Goal: Task Accomplishment & Management: Complete application form

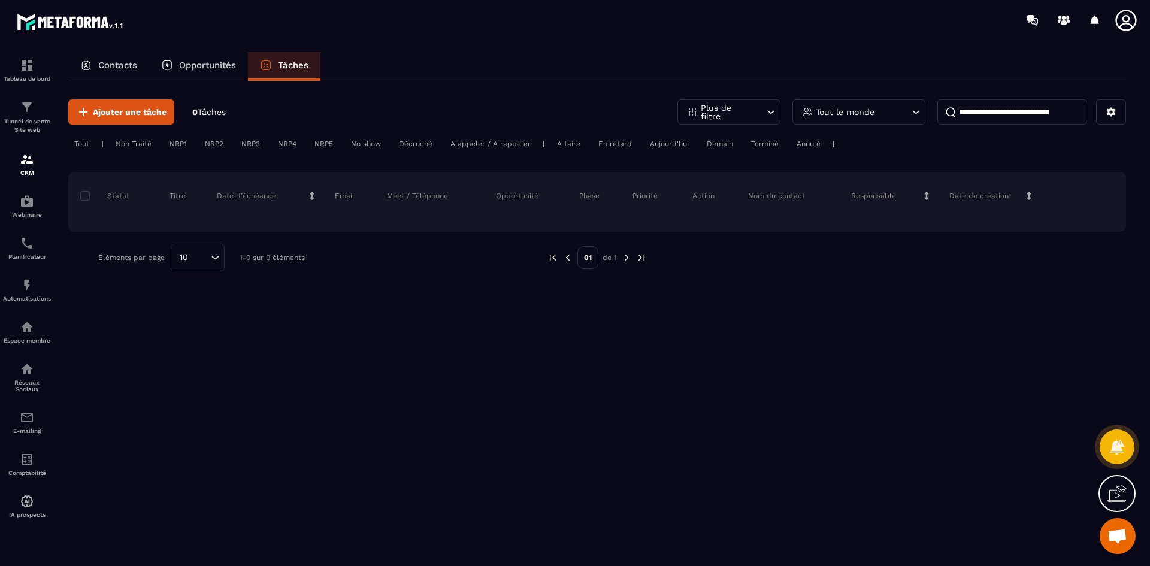
click at [209, 62] on p "Opportunités" at bounding box center [207, 65] width 57 height 11
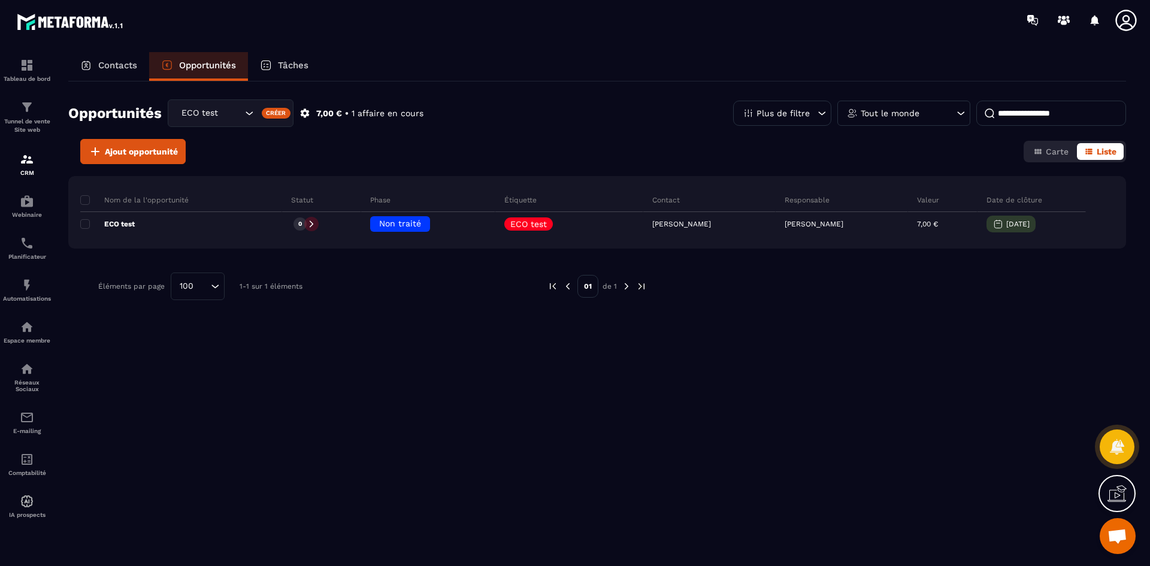
click at [110, 65] on p "Contacts" at bounding box center [117, 65] width 39 height 11
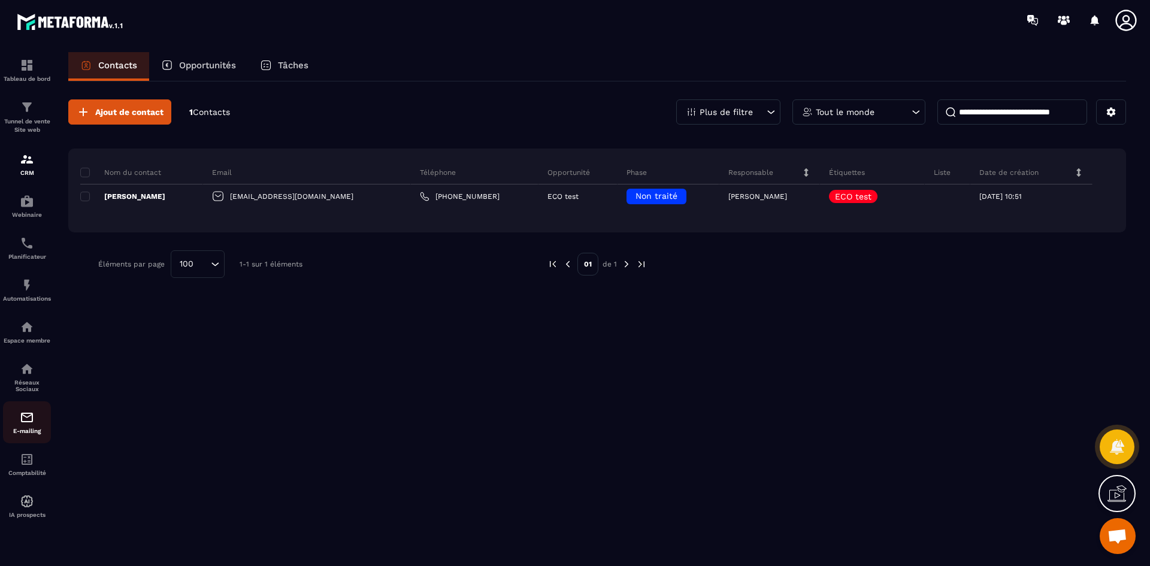
click at [20, 430] on p "E-mailing" at bounding box center [27, 431] width 48 height 7
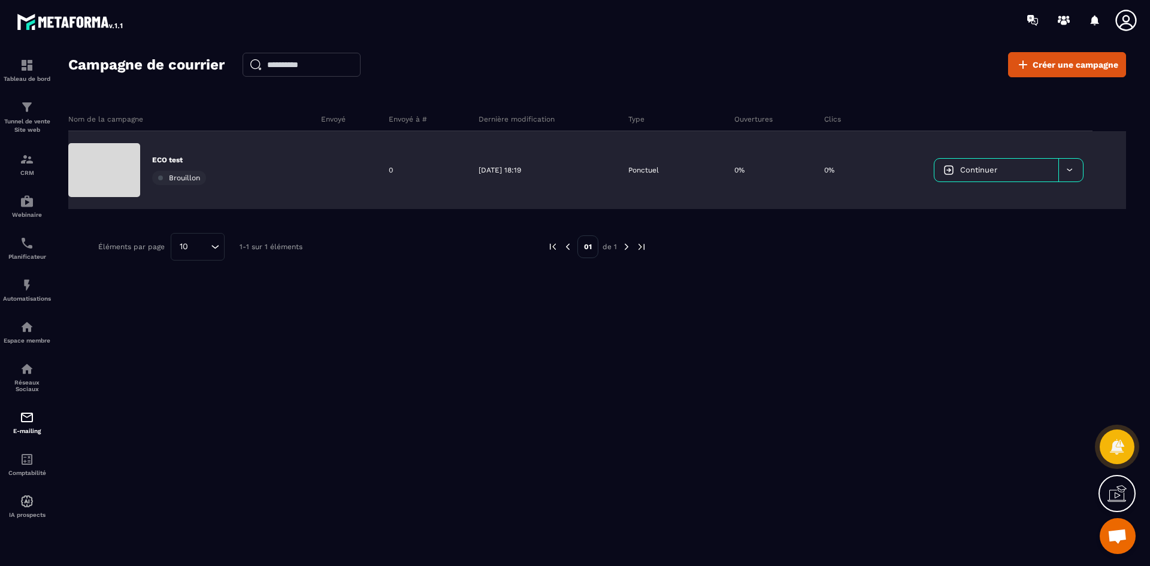
click at [1004, 161] on link "Continuer" at bounding box center [996, 170] width 124 height 23
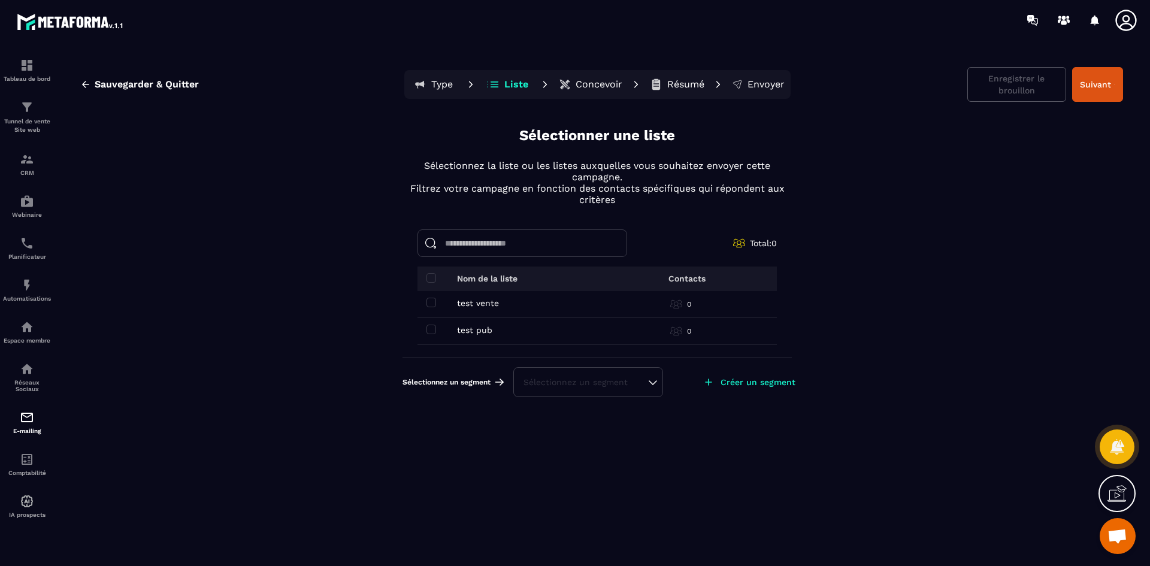
click at [630, 375] on div "Sélectionnez un segment" at bounding box center [588, 382] width 150 height 30
click at [652, 382] on div "Sélectionnez un segment" at bounding box center [587, 382] width 129 height 12
click at [591, 356] on li "ECO test" at bounding box center [587, 352] width 147 height 24
click at [426, 324] on td "test pub test pub" at bounding box center [516, 331] width 198 height 27
click at [428, 331] on span at bounding box center [431, 330] width 10 height 10
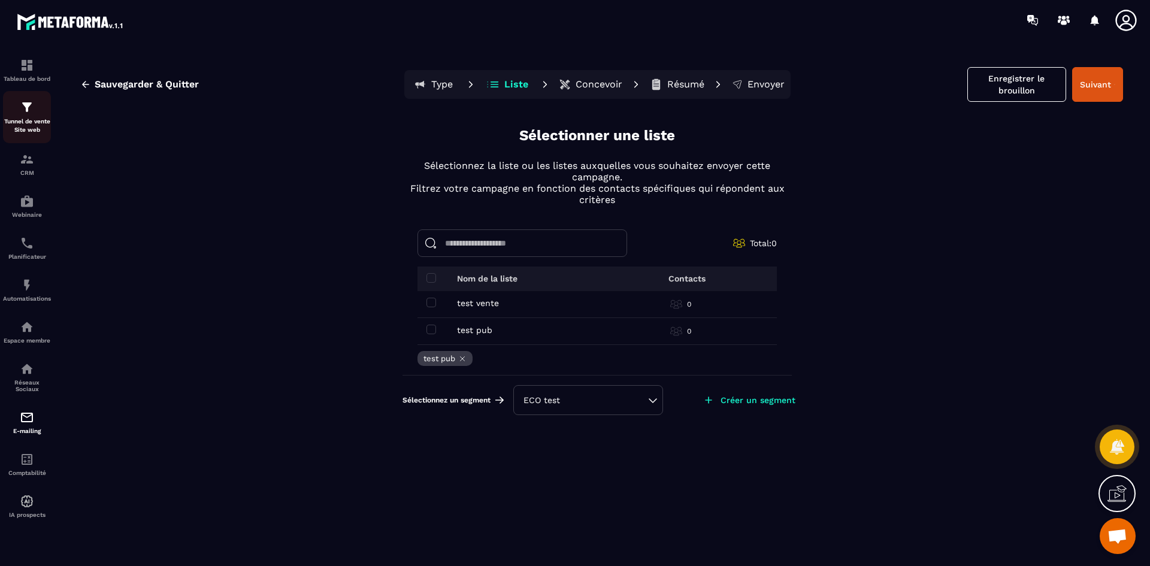
click at [28, 129] on p "Tunnel de vente Site web" at bounding box center [27, 125] width 48 height 17
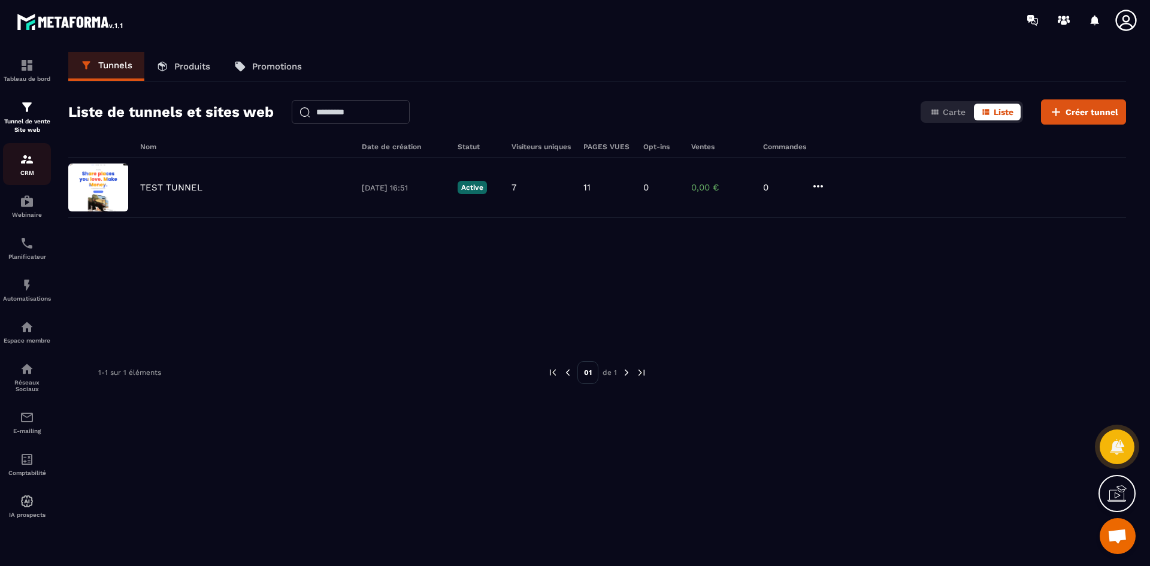
click at [18, 168] on div "CRM" at bounding box center [27, 164] width 48 height 24
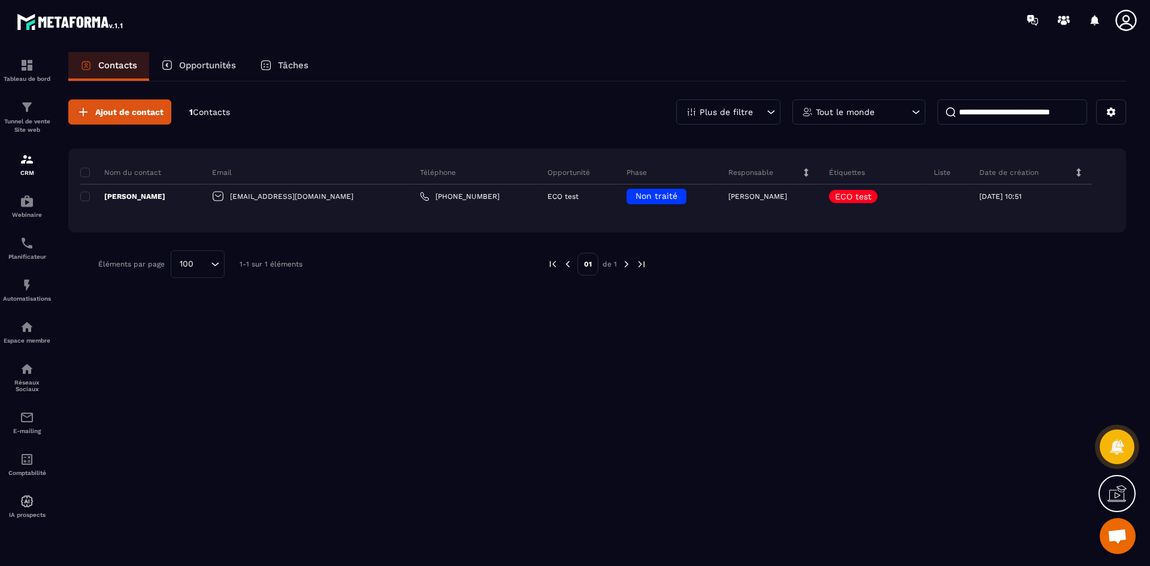
click at [1122, 544] on span "Ouvrir le chat" at bounding box center [1117, 537] width 20 height 17
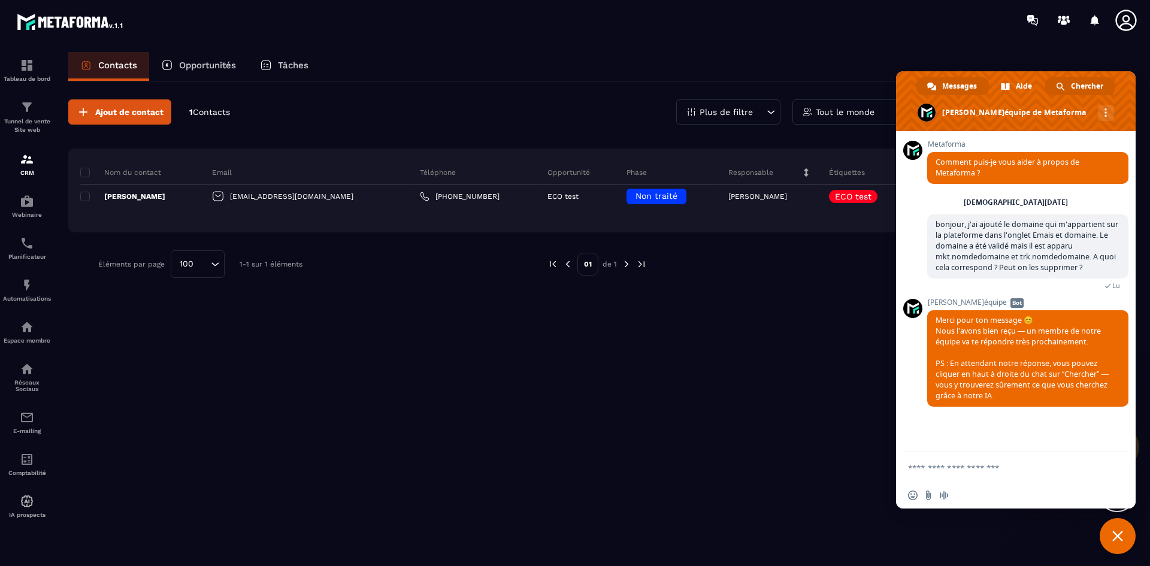
click at [1091, 81] on span "Chercher" at bounding box center [1087, 86] width 32 height 18
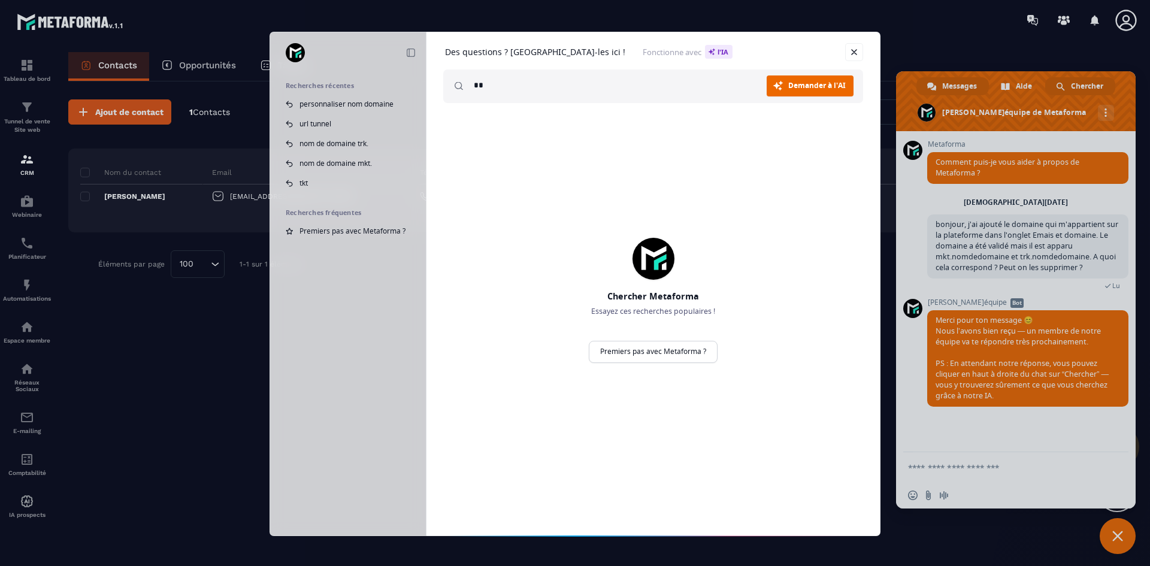
type input "*"
type input "**********"
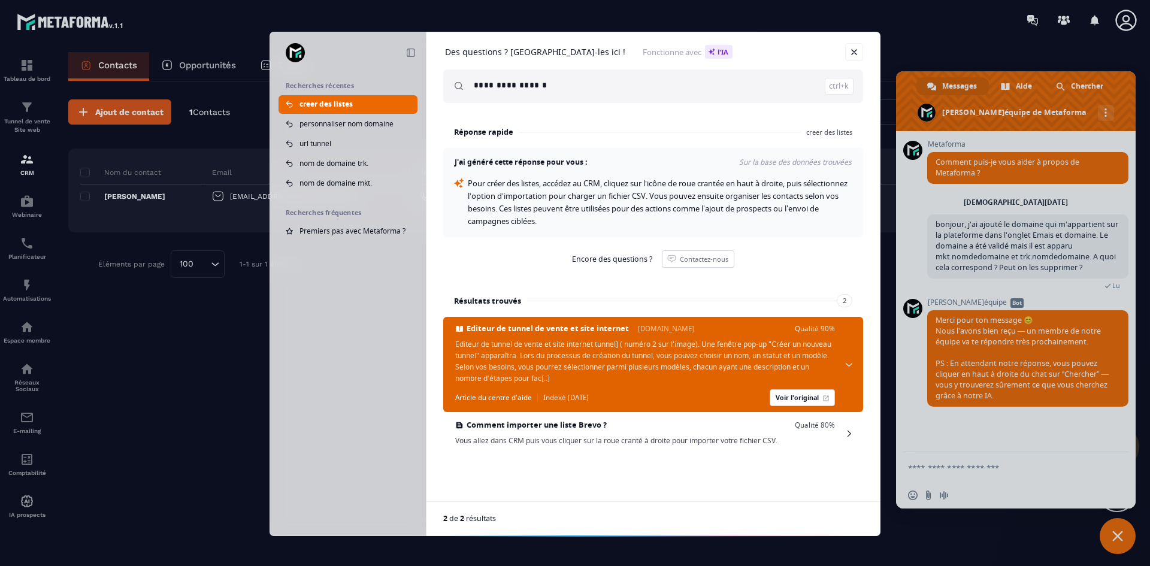
click at [643, 386] on span "Editeur de tunnel de vente et site internet [DOMAIN_NAME] Qualité 90% Editeur d…" at bounding box center [645, 363] width 380 height 81
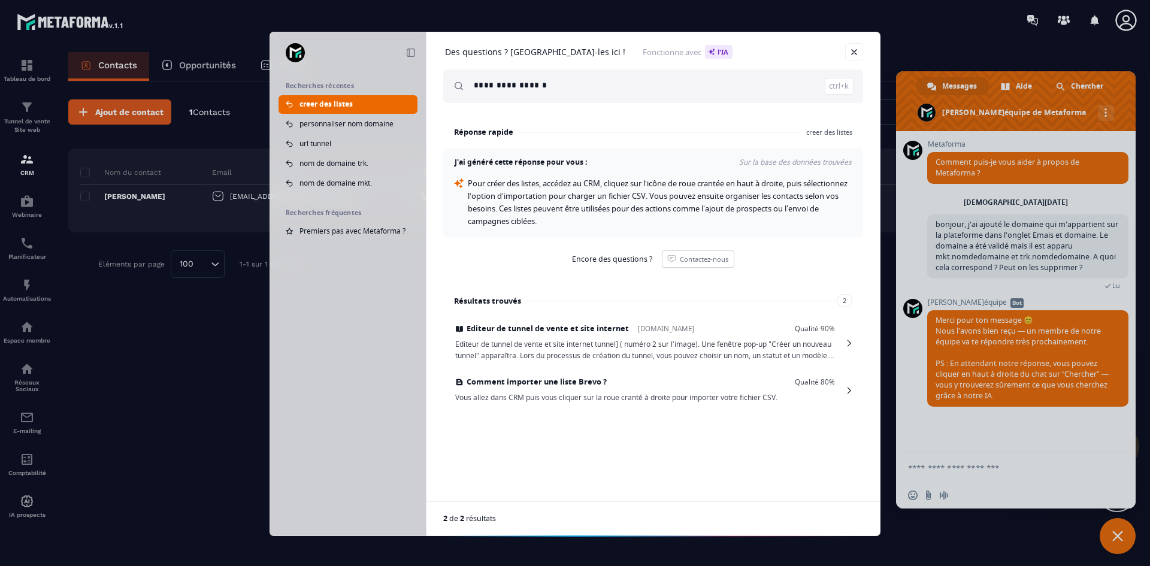
click at [770, 84] on input "**********" at bounding box center [664, 86] width 380 height 34
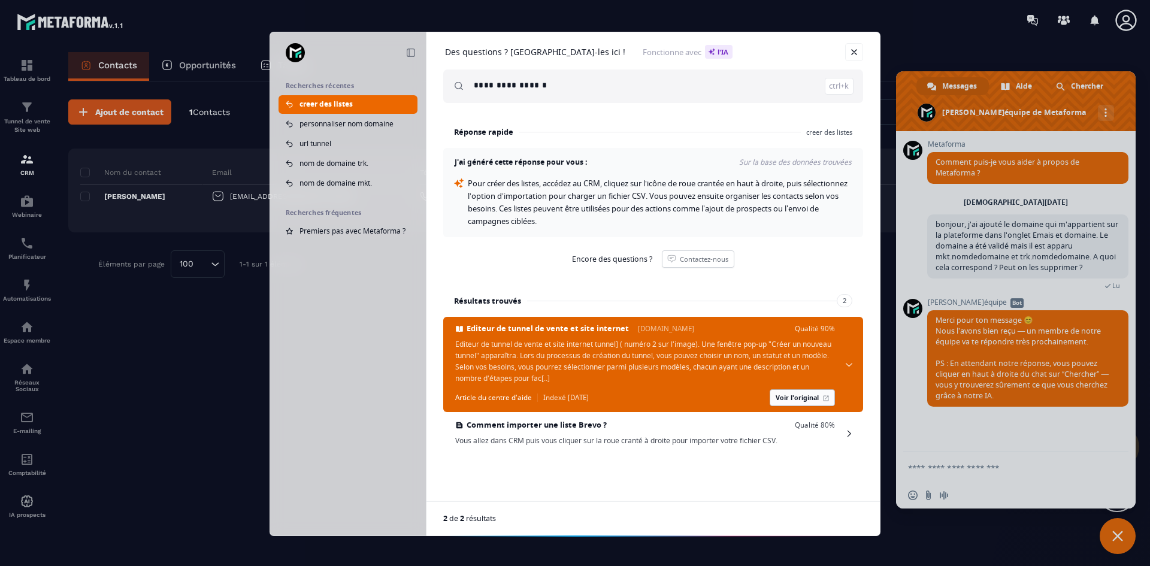
click at [792, 404] on link "Voir l'original" at bounding box center [802, 397] width 65 height 17
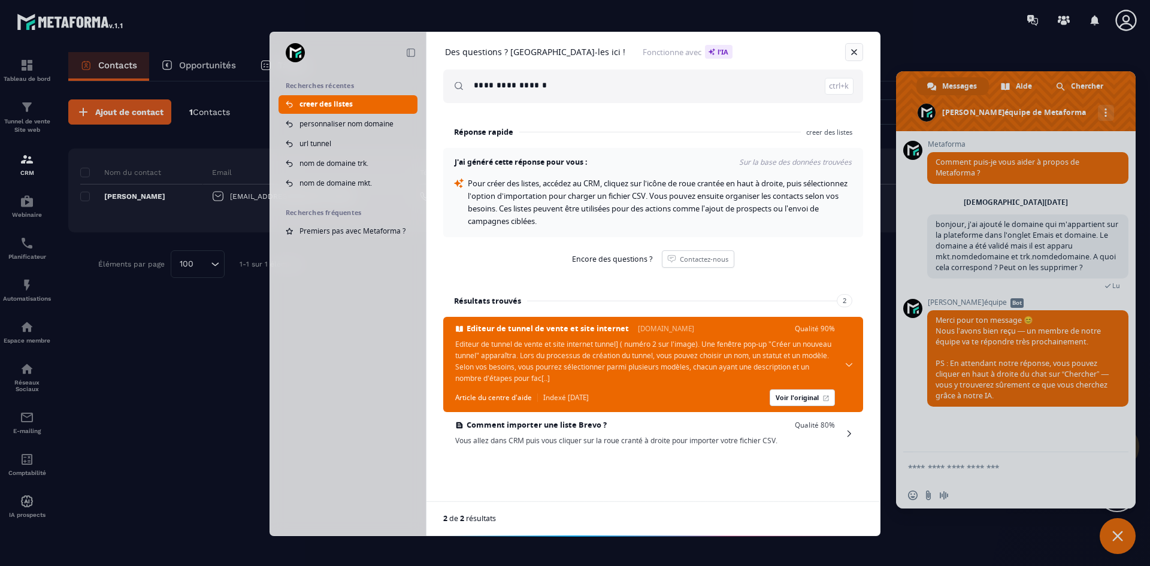
click at [851, 47] on link "Fermer" at bounding box center [854, 52] width 18 height 18
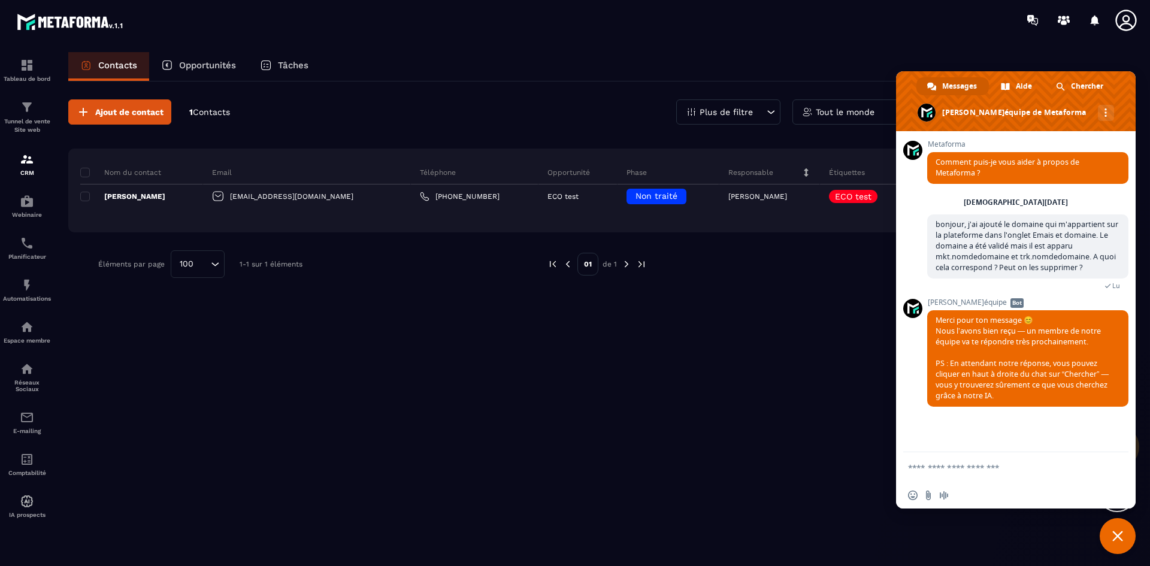
click at [1107, 535] on span "Fermer le chat" at bounding box center [1118, 536] width 36 height 36
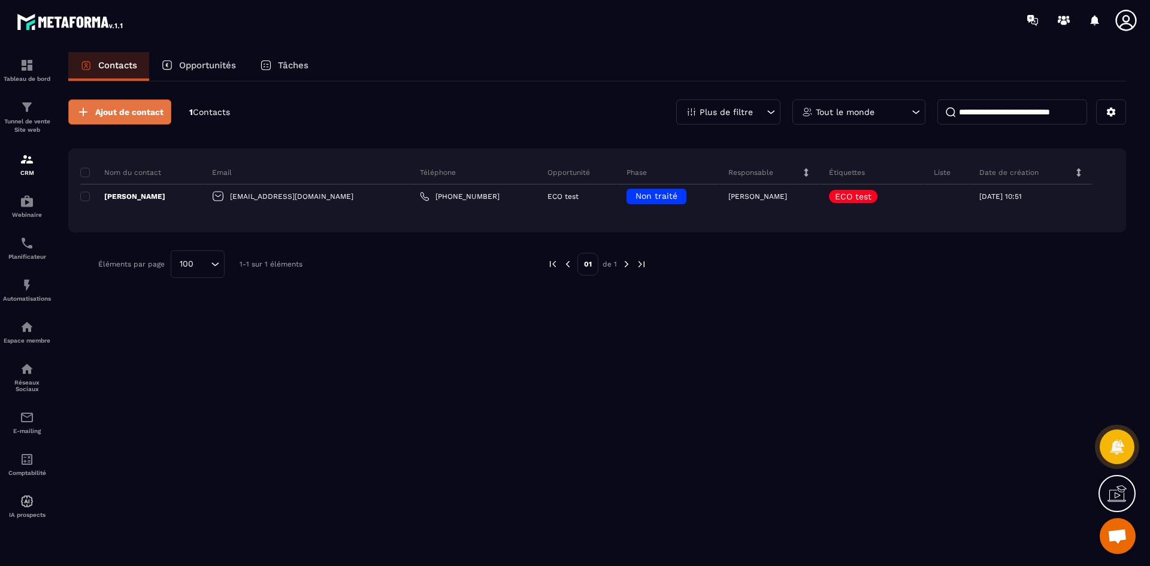
click at [133, 112] on span "Ajout de contact" at bounding box center [129, 112] width 68 height 12
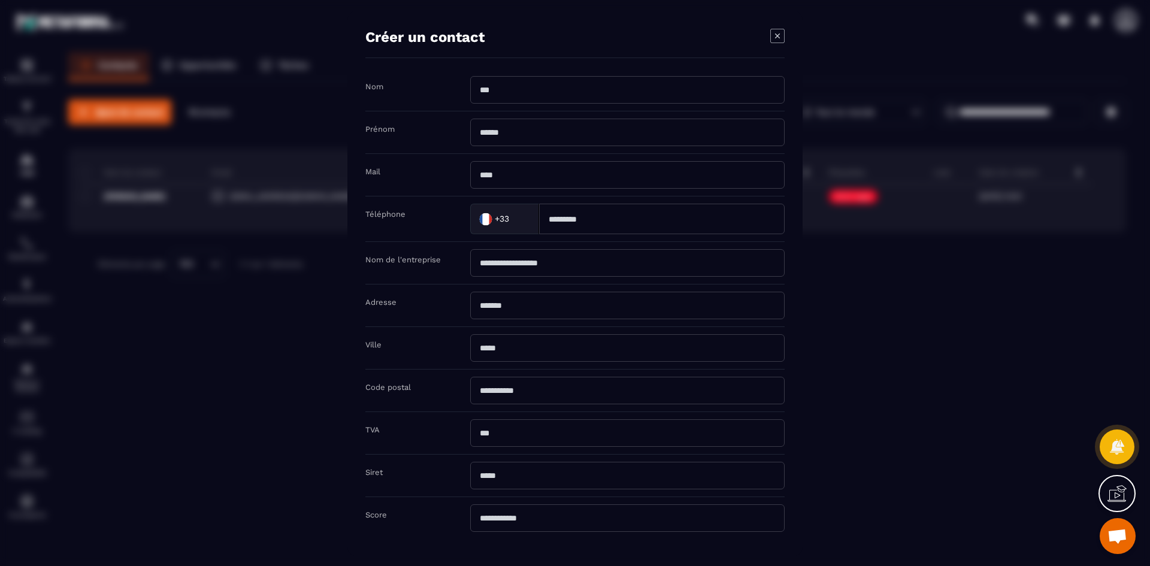
click at [511, 101] on input "Modal window" at bounding box center [627, 89] width 314 height 28
click at [511, 93] on input "Modal window" at bounding box center [627, 89] width 314 height 28
type input "******"
click at [556, 132] on input "Modal window" at bounding box center [627, 132] width 314 height 28
type input "*****"
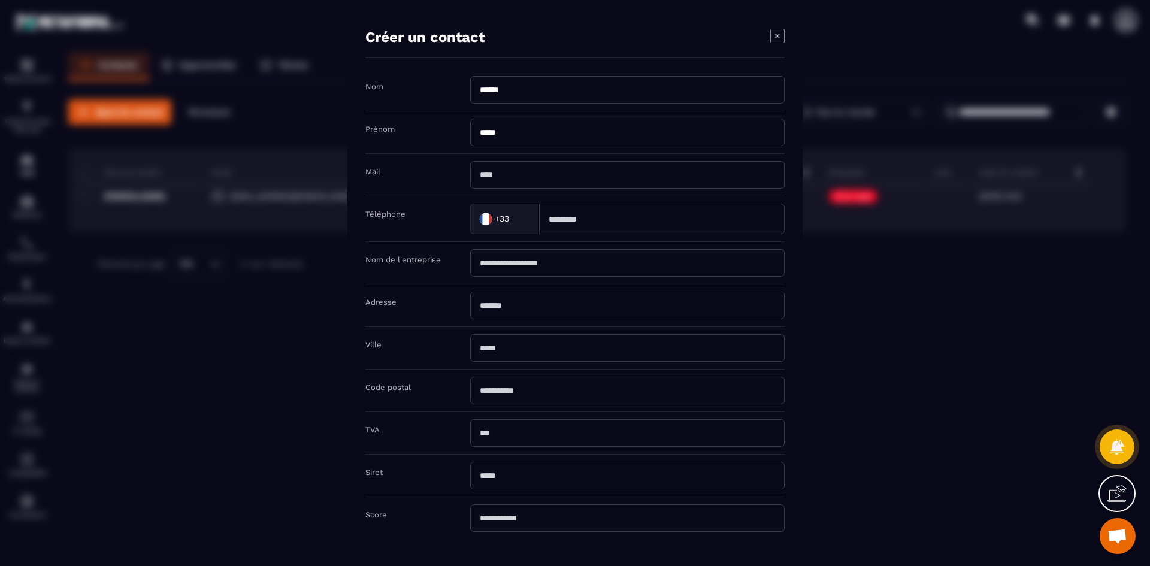
click at [549, 172] on input "Modal window" at bounding box center [627, 175] width 314 height 28
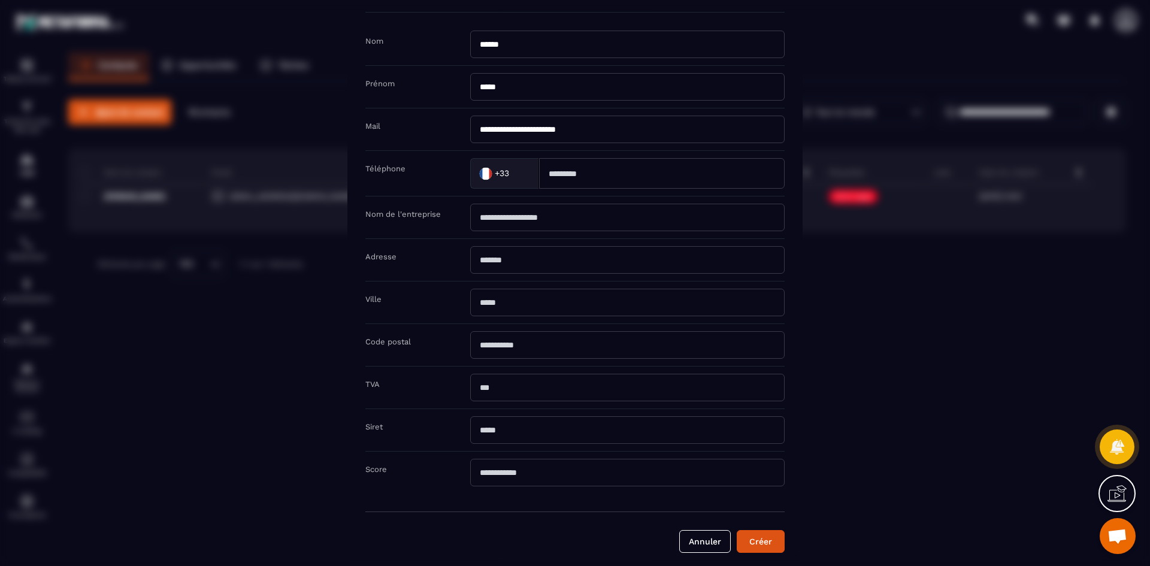
scroll to position [60, 0]
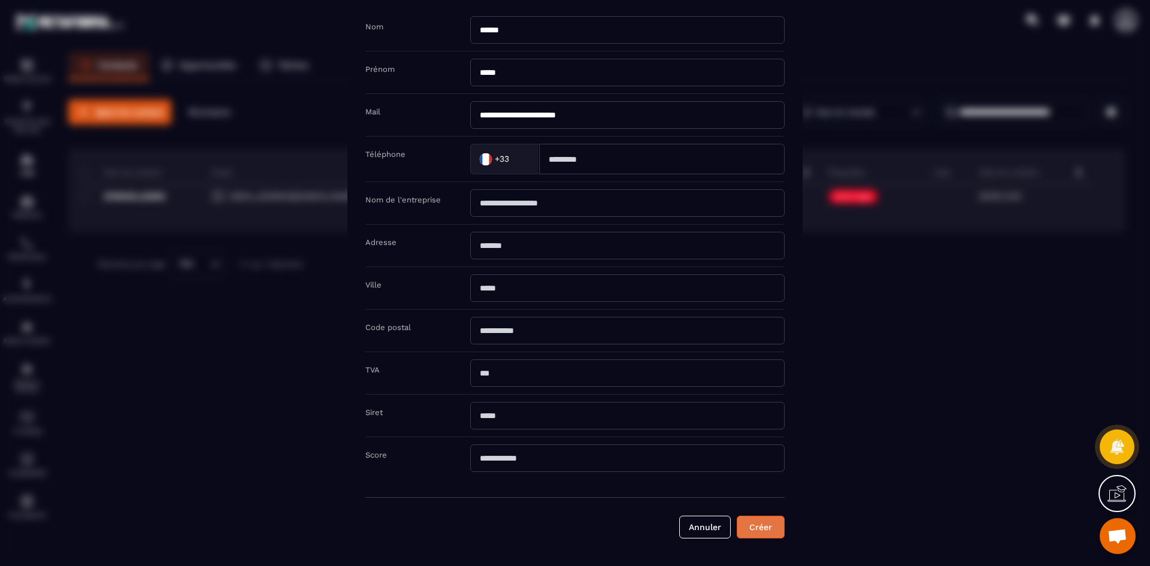
type input "**********"
click at [766, 529] on button "Créer" at bounding box center [761, 526] width 48 height 23
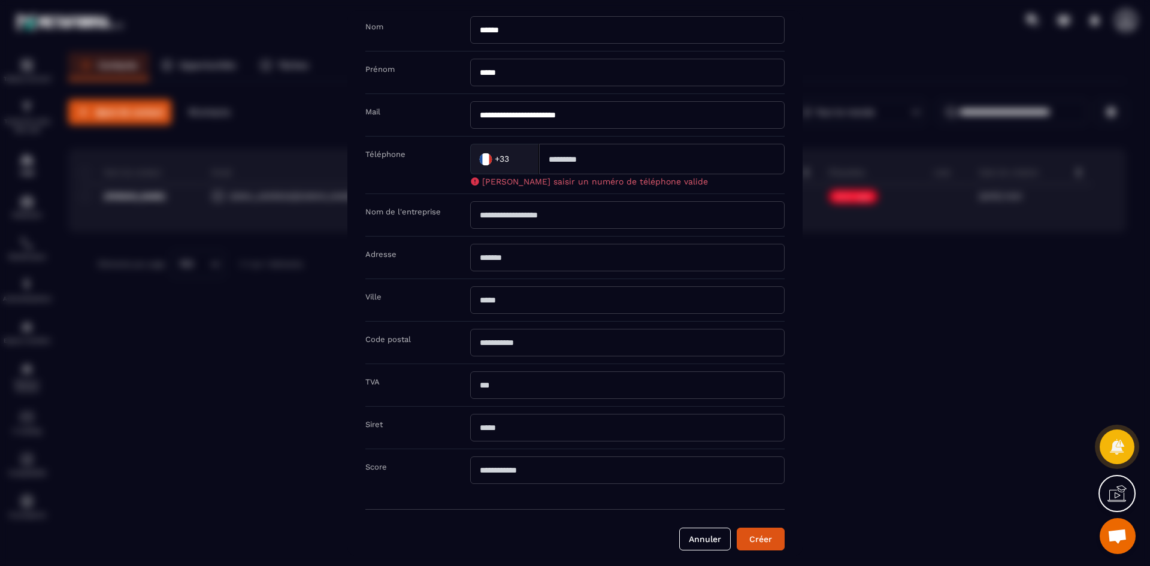
click at [642, 161] on input "Modal window" at bounding box center [662, 158] width 246 height 31
type input "**********"
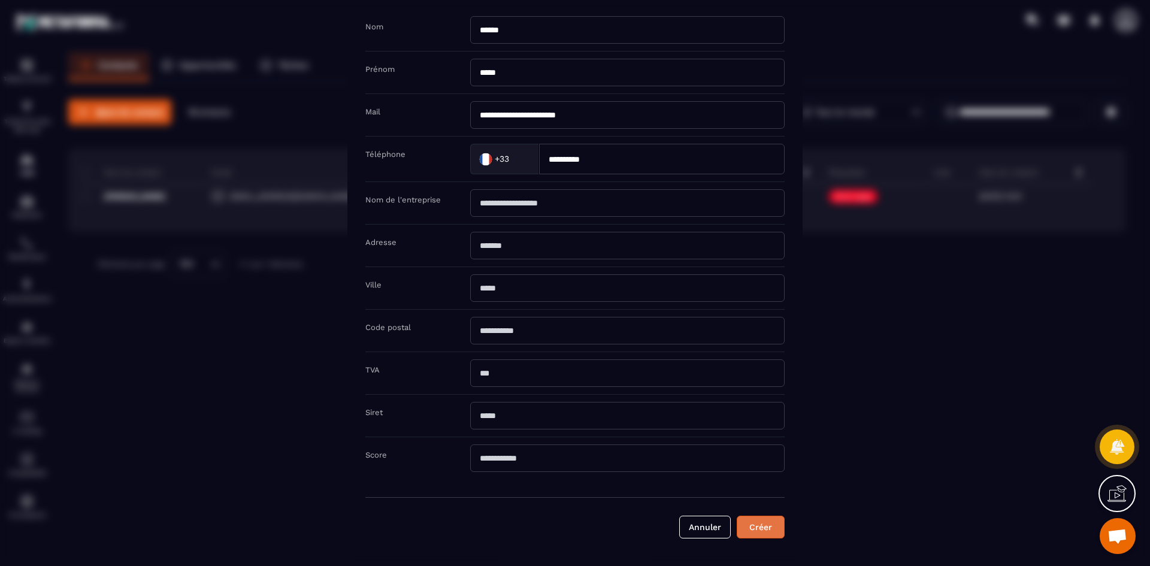
click at [758, 535] on button "Créer" at bounding box center [761, 526] width 48 height 23
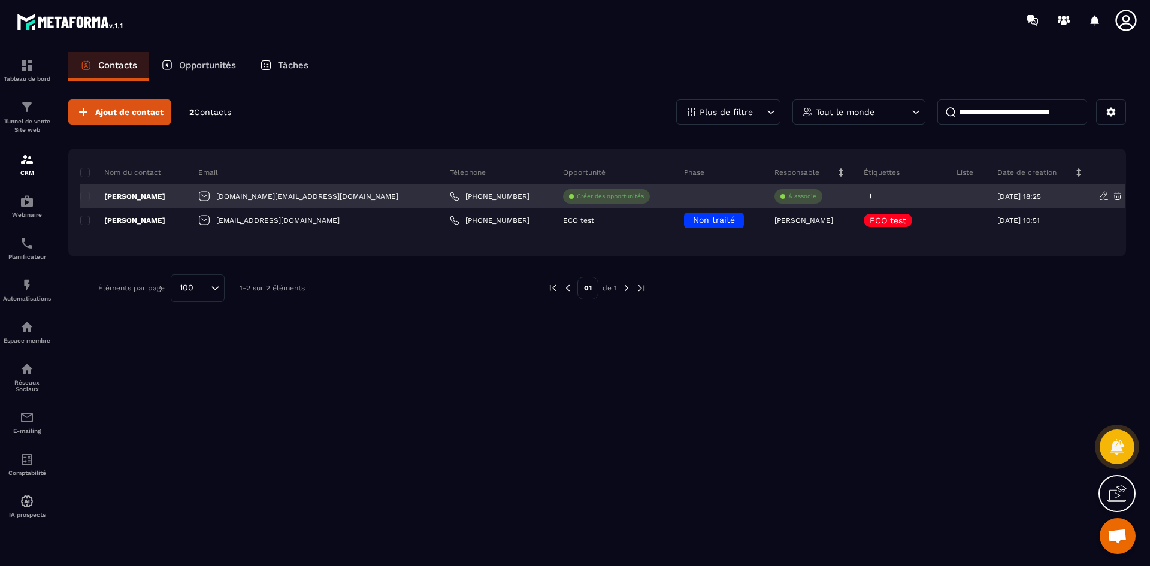
click at [867, 192] on icon at bounding box center [871, 196] width 8 height 8
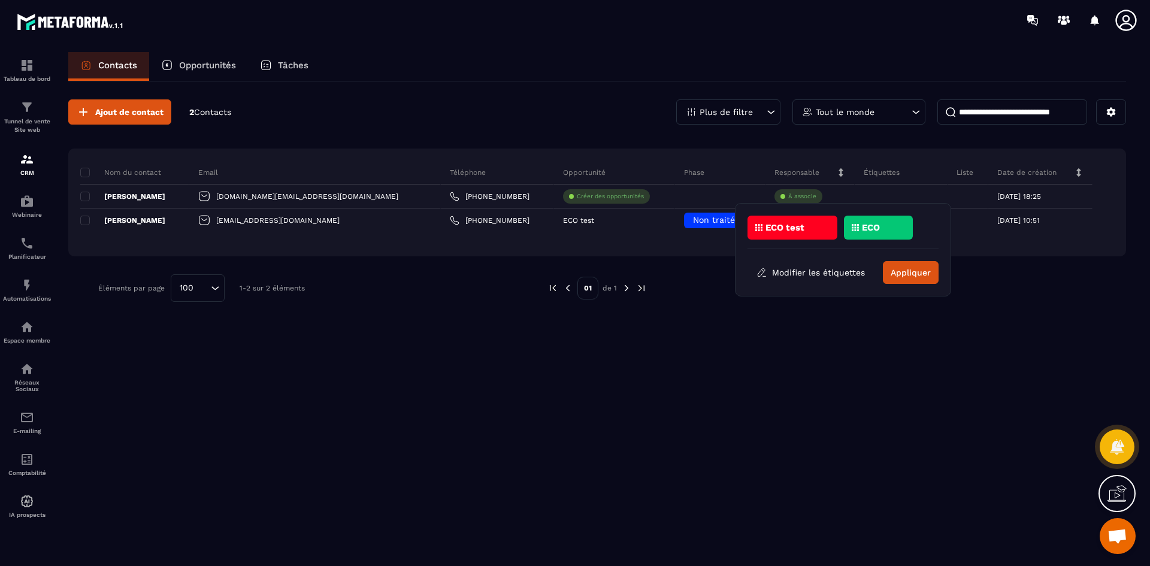
click at [862, 226] on p "ECO" at bounding box center [871, 227] width 18 height 8
click at [912, 271] on button "Appliquer" at bounding box center [911, 272] width 56 height 23
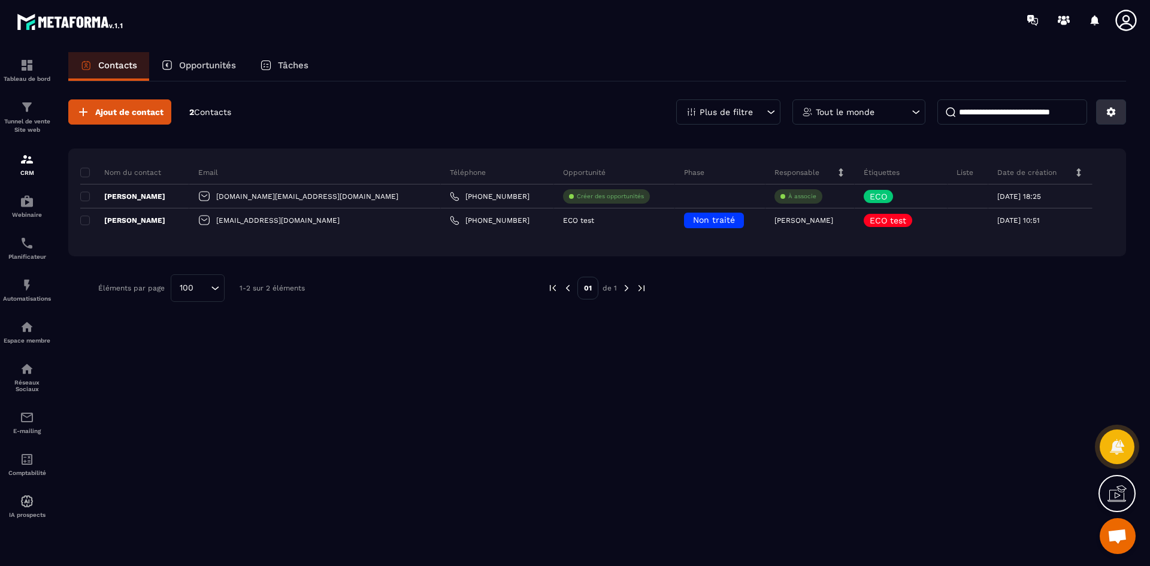
click at [1109, 107] on icon at bounding box center [1111, 112] width 11 height 11
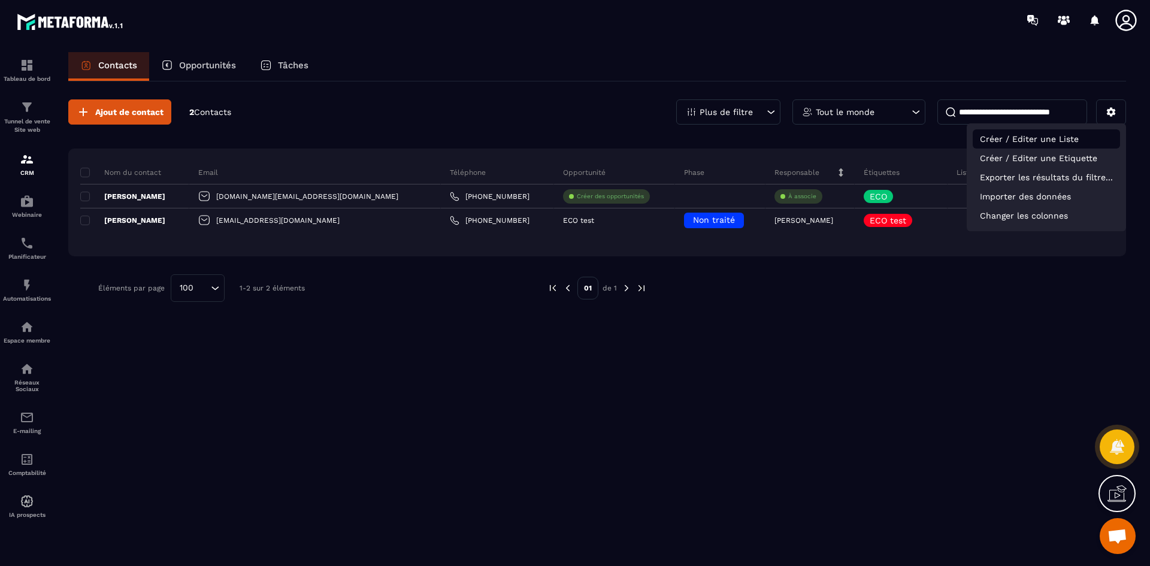
click at [1081, 138] on p "Créer / Editer une Liste" at bounding box center [1046, 138] width 147 height 19
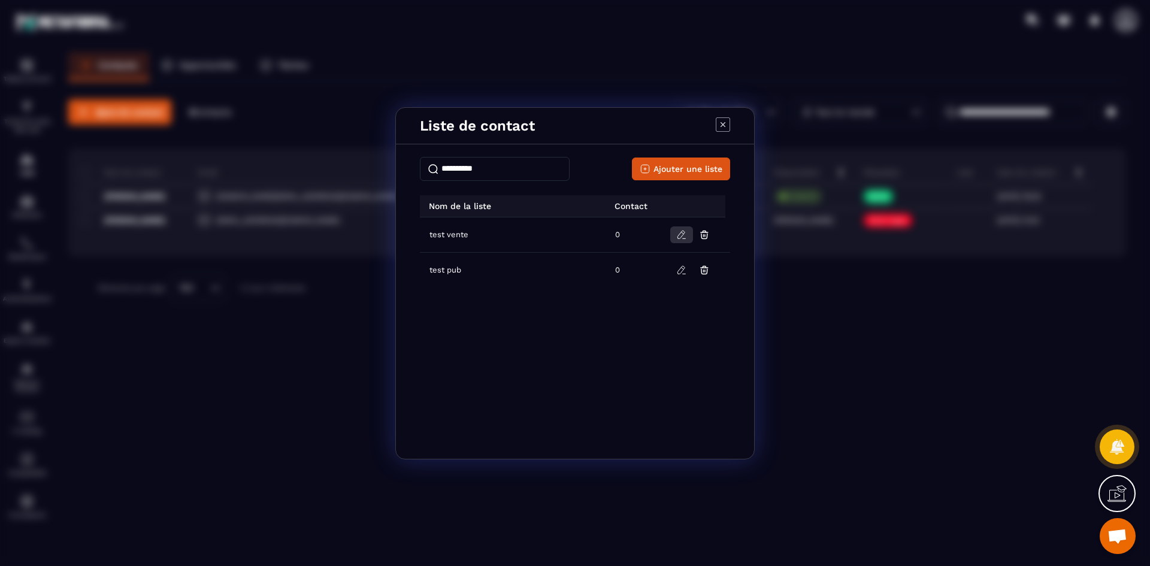
click at [685, 235] on icon "Modal window" at bounding box center [681, 234] width 11 height 11
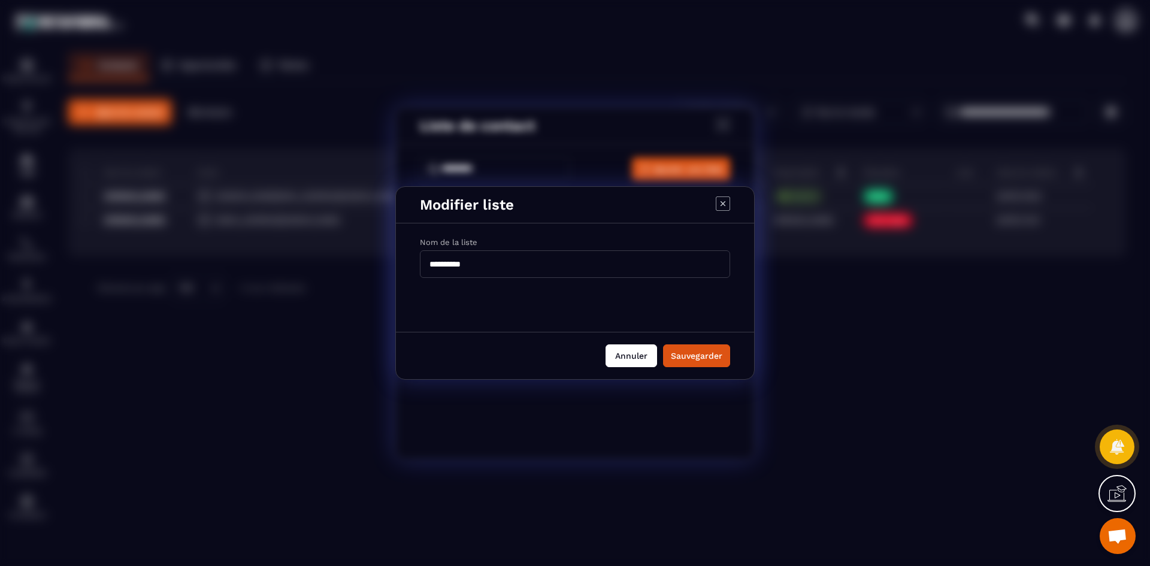
click at [637, 351] on button "Annuler" at bounding box center [632, 355] width 52 height 23
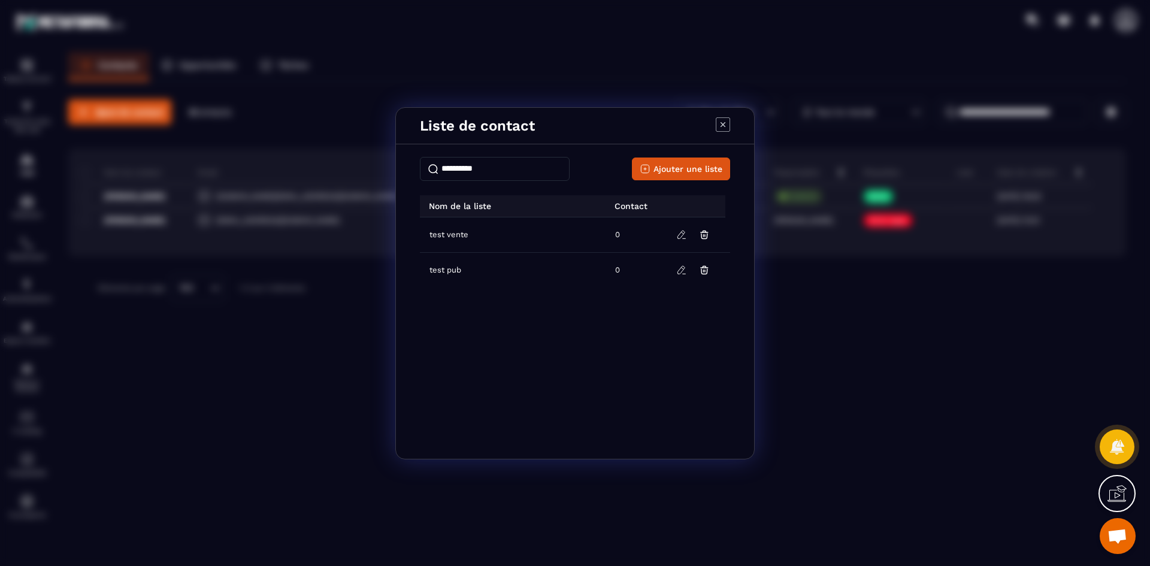
click at [722, 123] on icon "Modal window" at bounding box center [723, 124] width 14 height 14
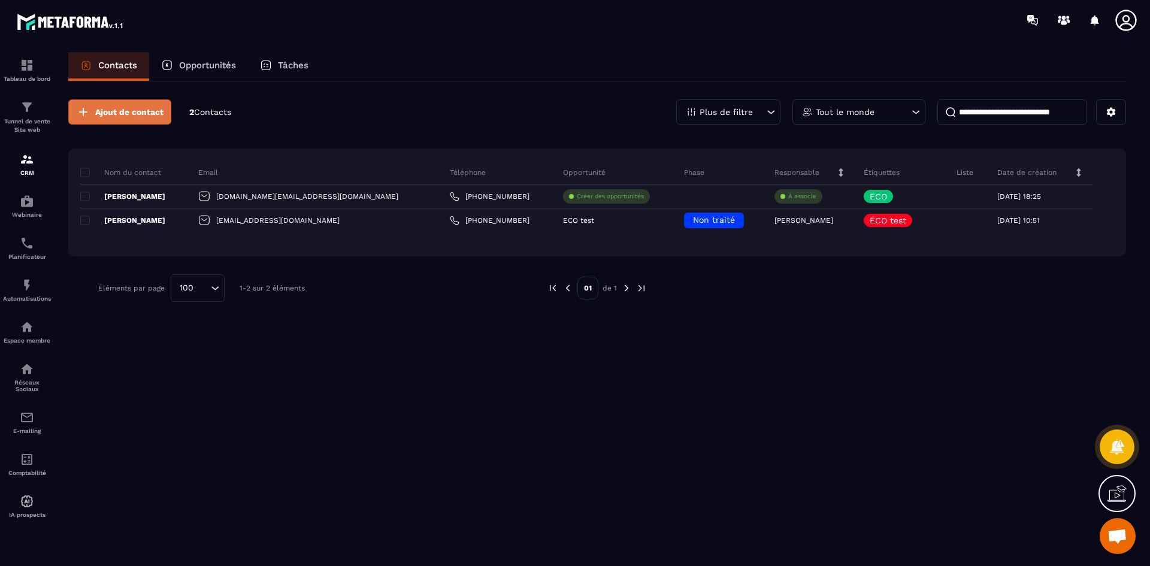
click at [128, 105] on button "Ajout de contact" at bounding box center [119, 111] width 103 height 25
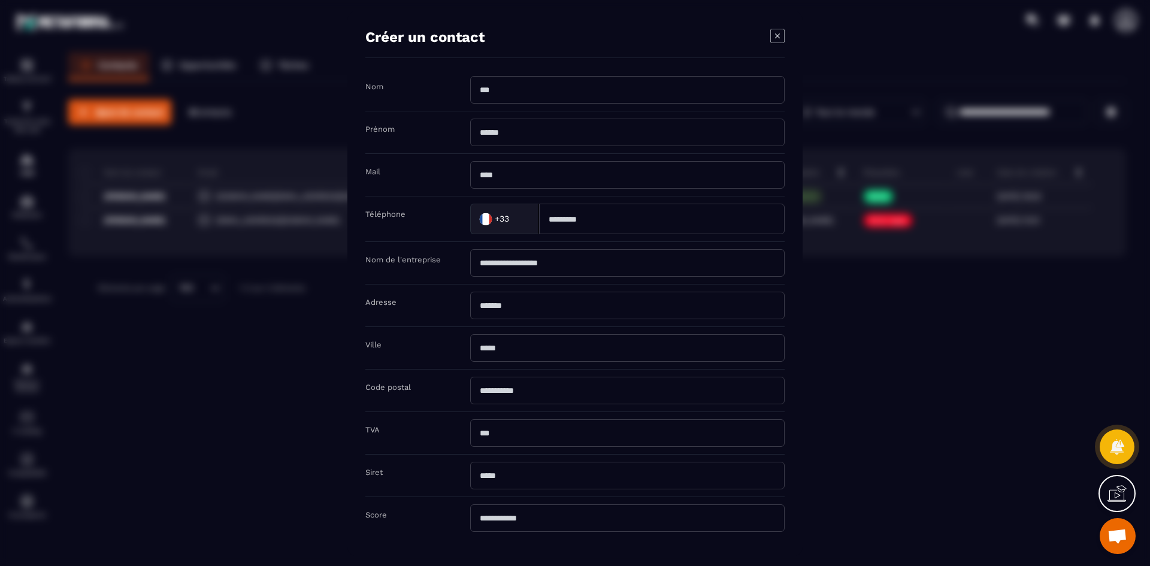
click at [541, 95] on input "Modal window" at bounding box center [627, 89] width 314 height 28
type input "*"
type input "********"
click at [522, 131] on input "Modal window" at bounding box center [627, 132] width 314 height 28
type input "*******"
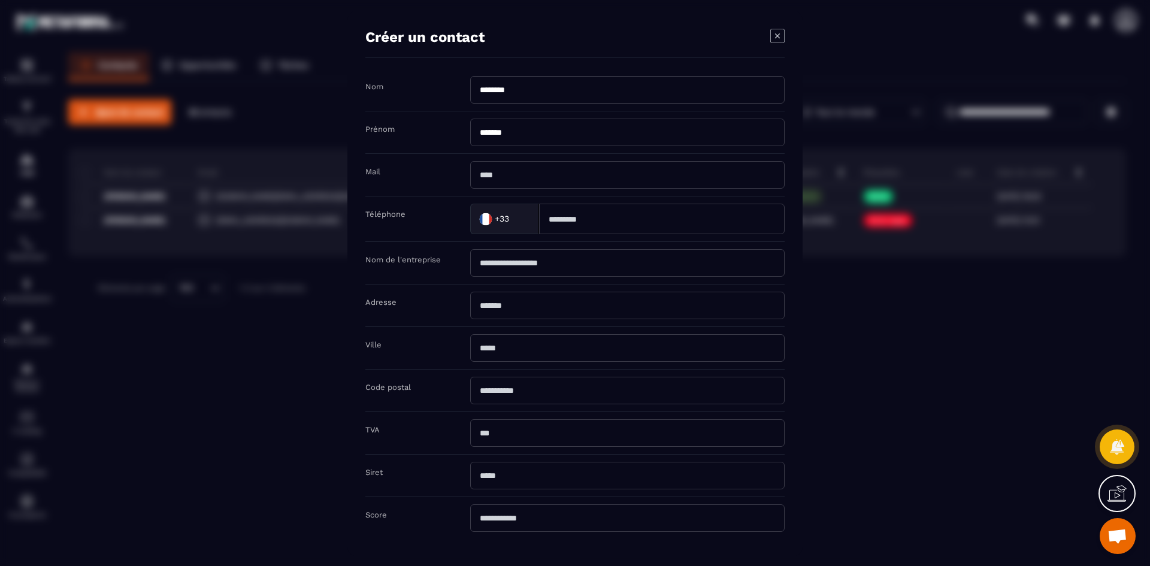
click at [528, 178] on input "Modal window" at bounding box center [627, 175] width 314 height 28
type input "**********"
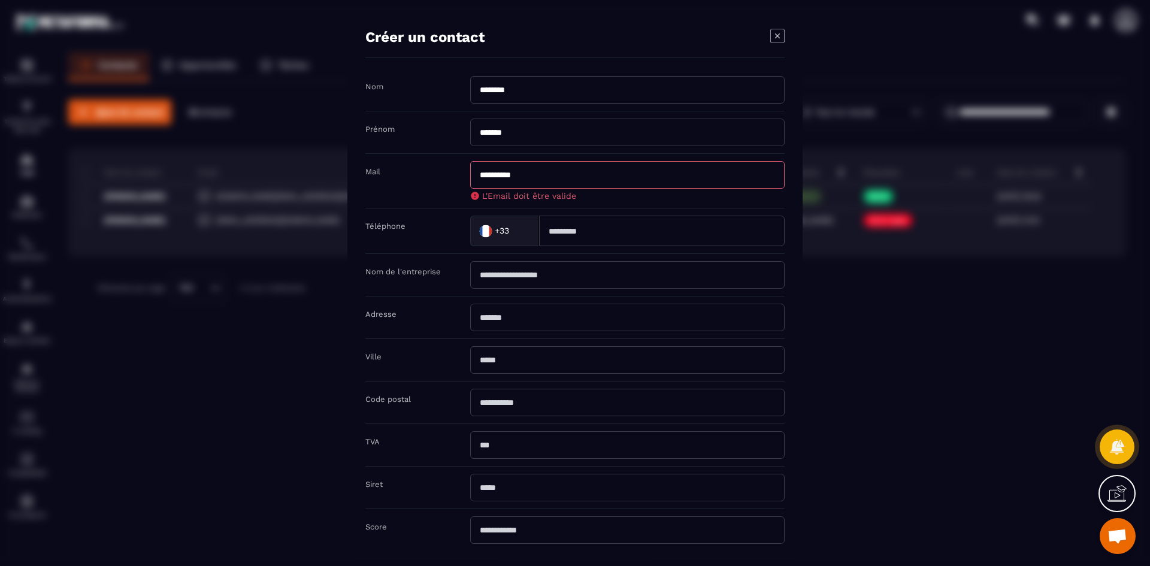
click at [589, 219] on input "Modal window" at bounding box center [662, 230] width 246 height 31
type input "**********"
click at [561, 168] on input "**********" at bounding box center [627, 175] width 314 height 28
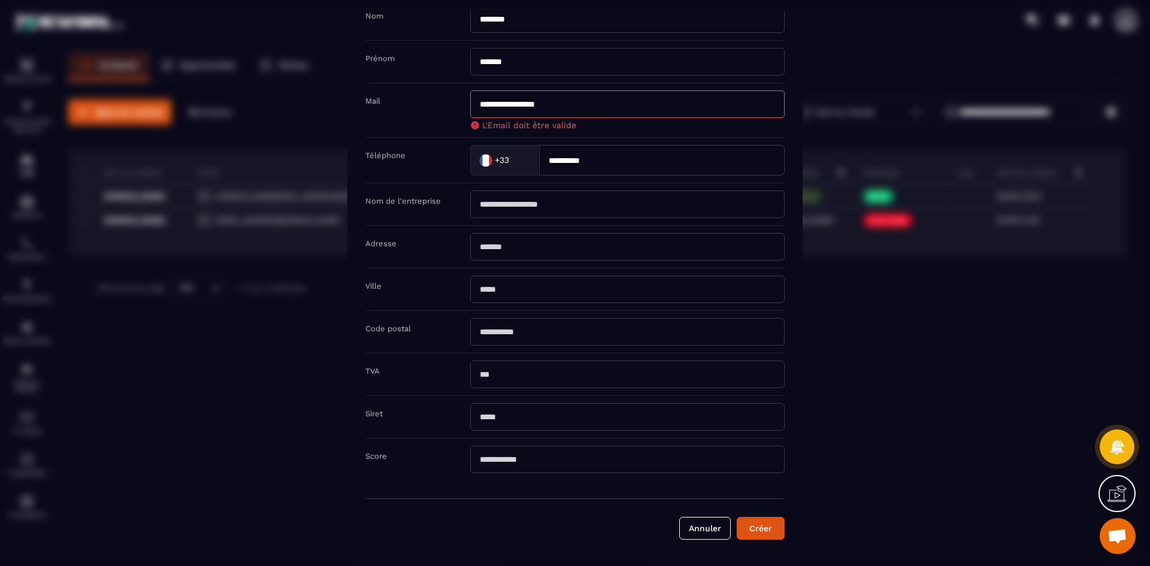
scroll to position [72, 0]
type input "**********"
click at [763, 523] on button "Créer" at bounding box center [761, 526] width 48 height 23
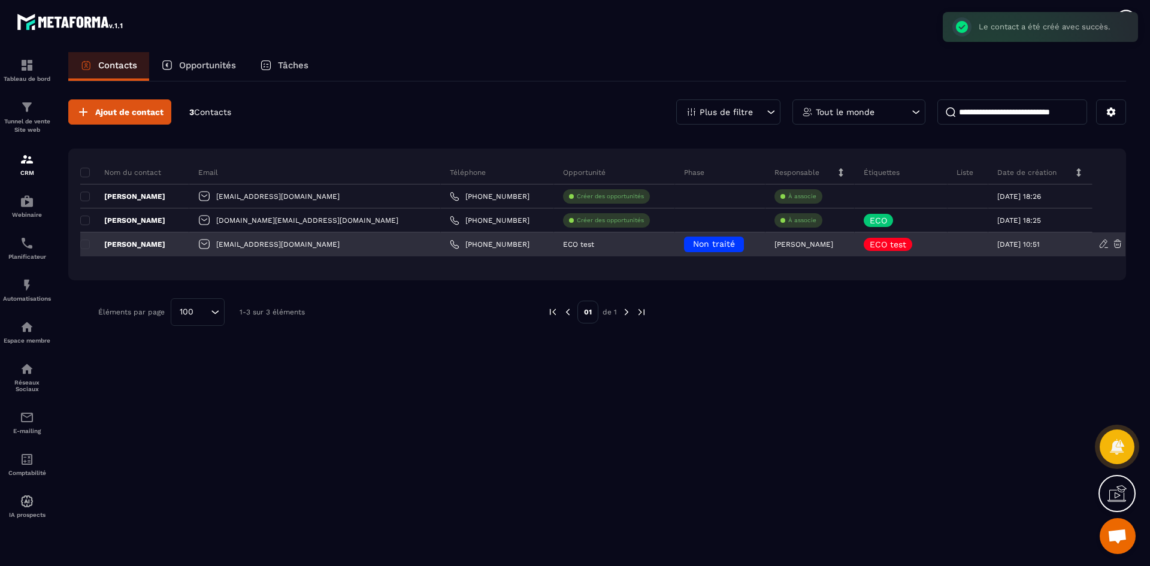
click at [774, 244] on p "[PERSON_NAME]" at bounding box center [803, 244] width 59 height 8
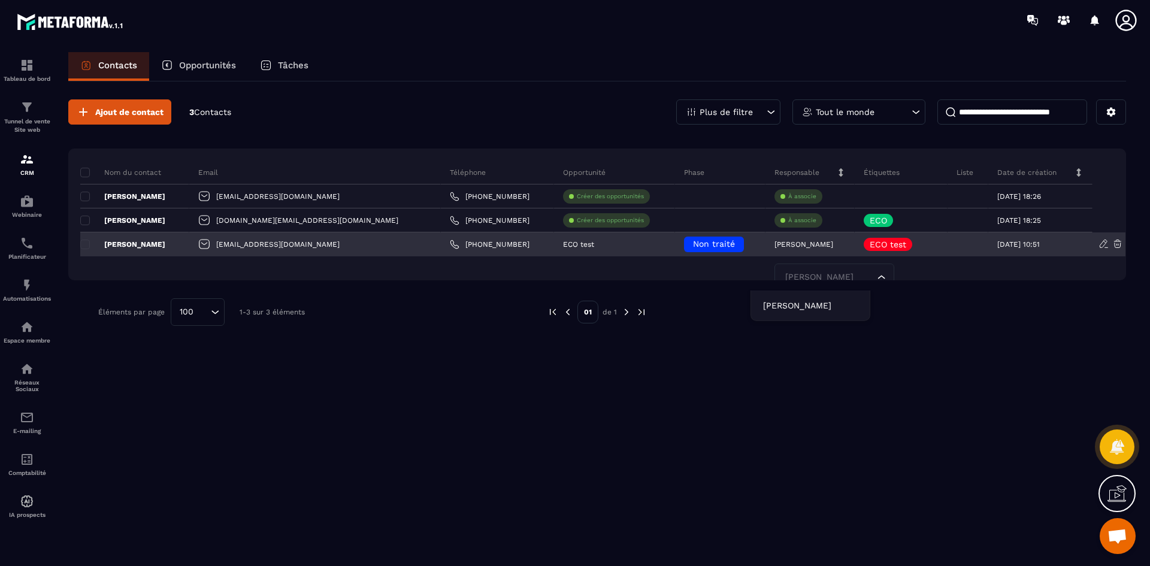
scroll to position [3, 0]
click at [801, 275] on input "Search for option" at bounding box center [828, 274] width 92 height 13
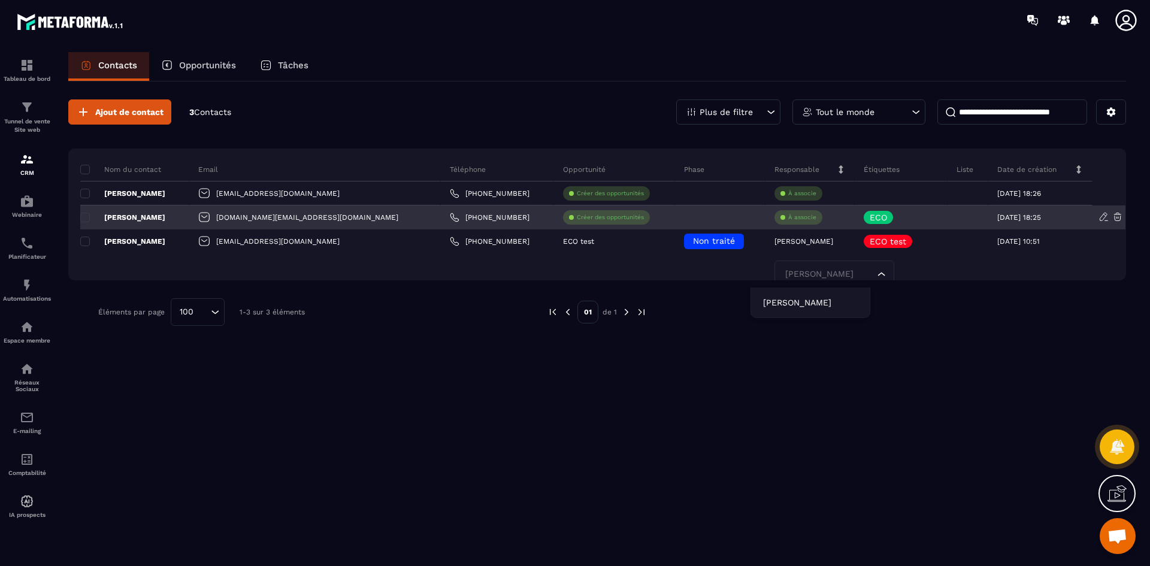
click at [786, 222] on div "À associe" at bounding box center [798, 217] width 48 height 14
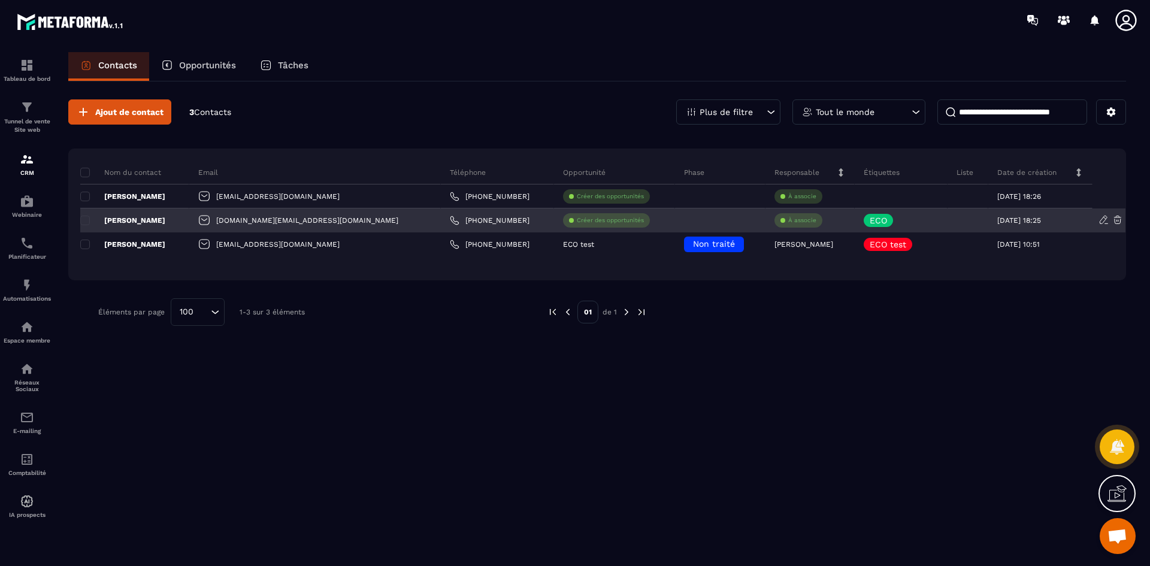
scroll to position [0, 0]
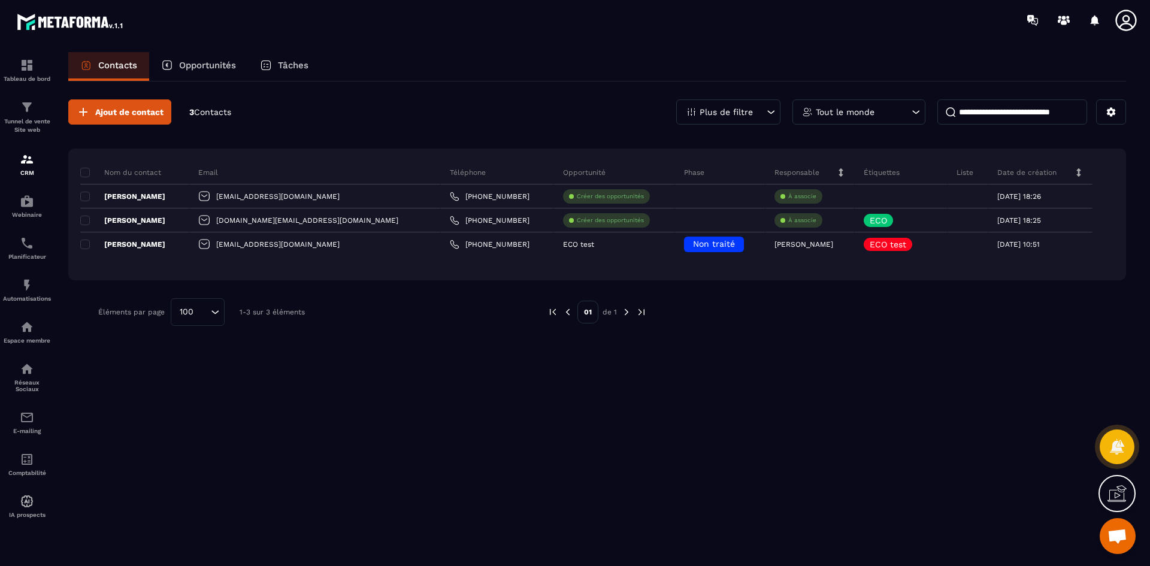
click at [742, 298] on div at bounding box center [880, 312] width 431 height 28
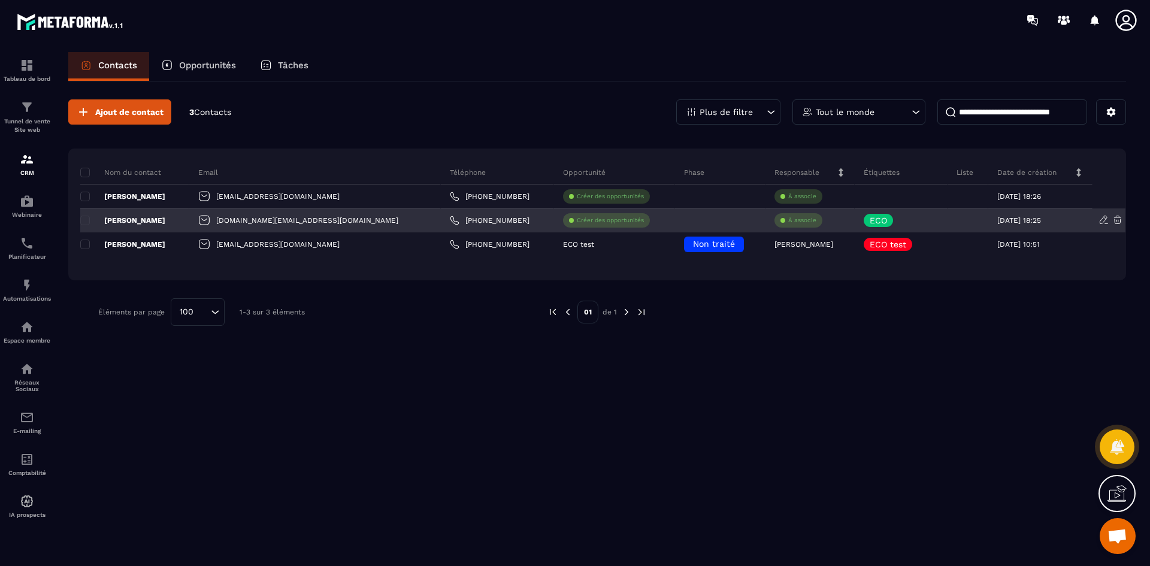
click at [788, 222] on p "À associe" at bounding box center [802, 220] width 28 height 8
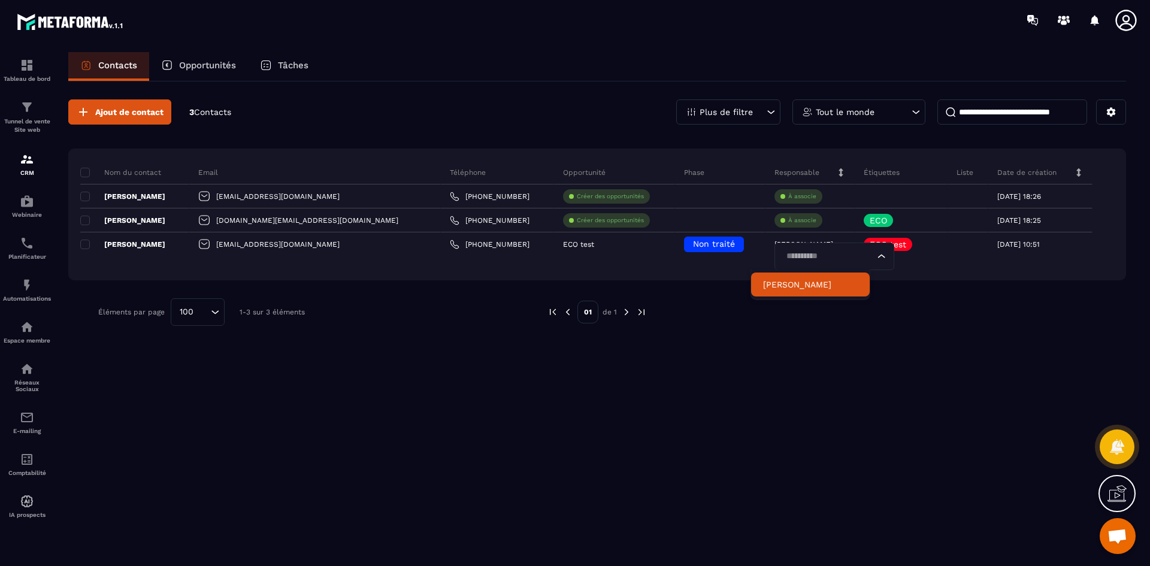
click at [797, 281] on p "[PERSON_NAME]" at bounding box center [810, 285] width 95 height 12
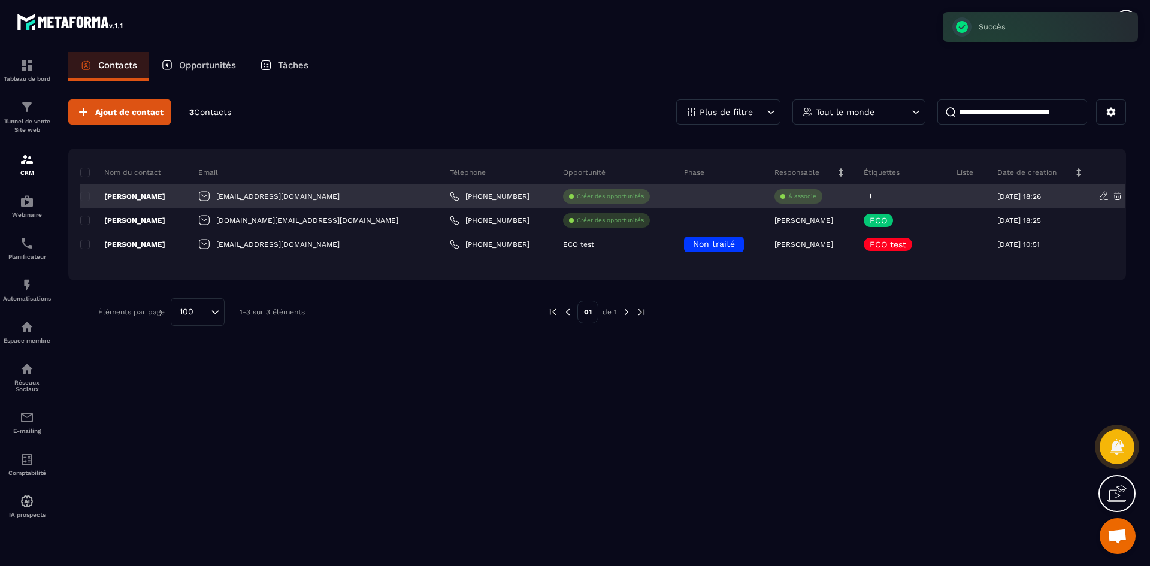
click at [867, 197] on icon at bounding box center [871, 196] width 8 height 8
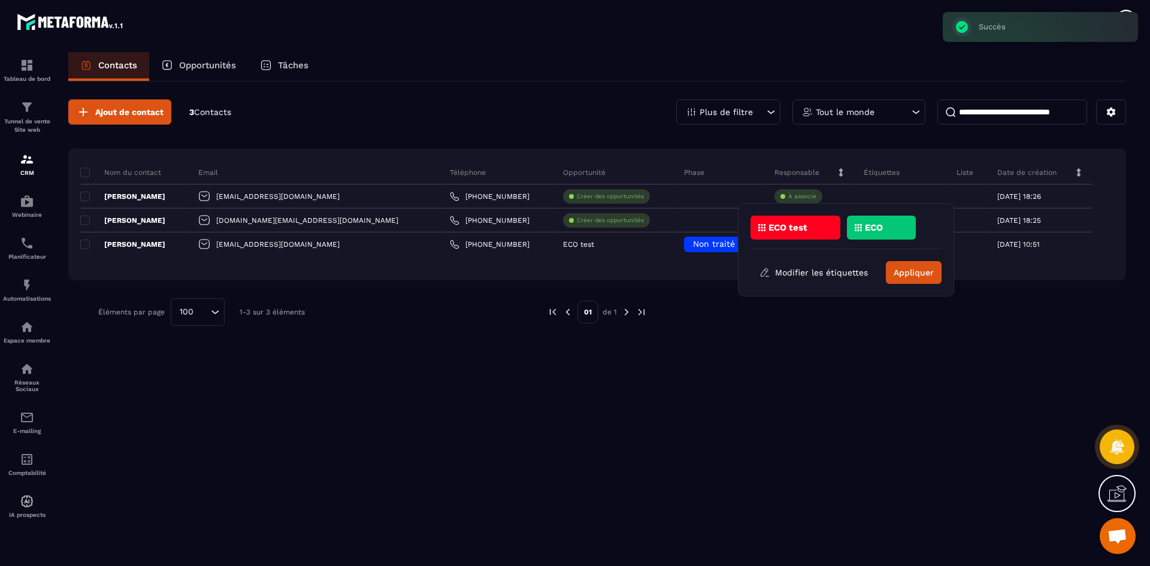
click at [816, 222] on div "ECO test" at bounding box center [795, 228] width 90 height 24
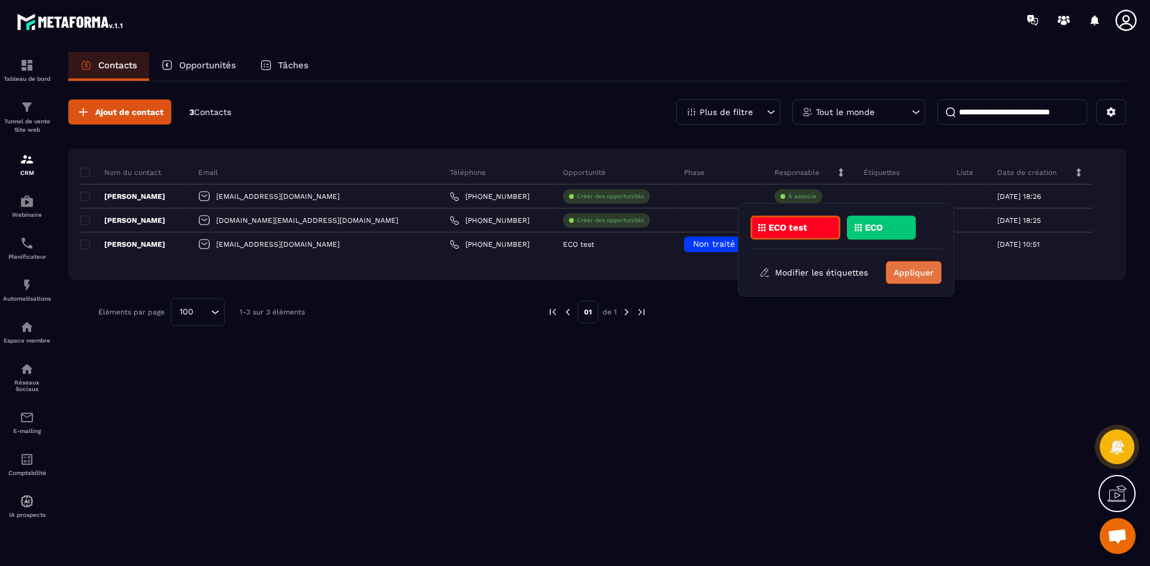
click at [923, 279] on button "Appliquer" at bounding box center [914, 272] width 56 height 23
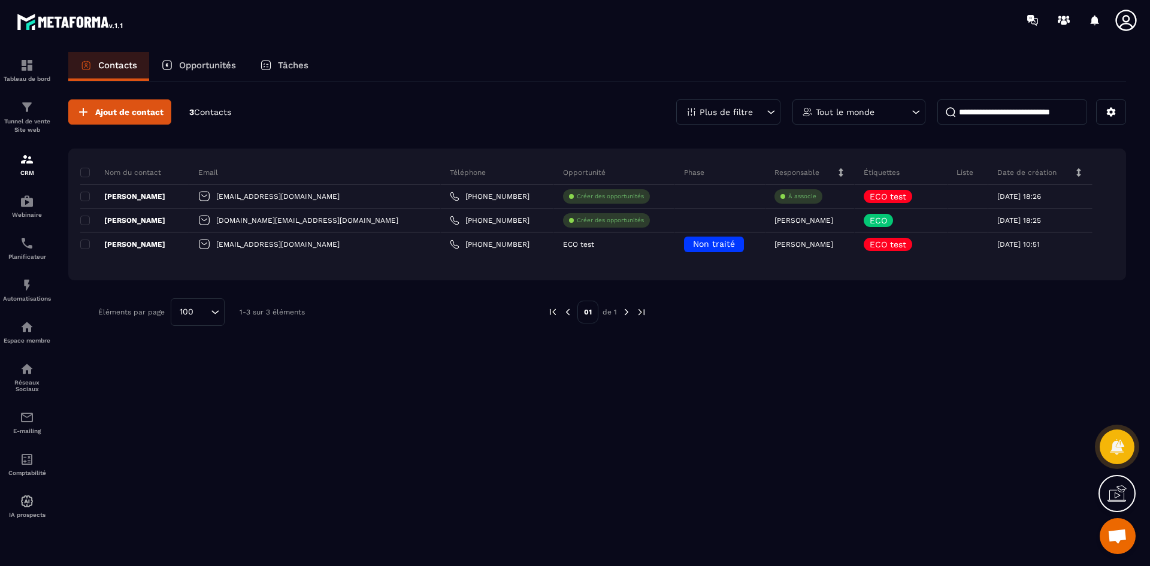
click at [980, 111] on input at bounding box center [1012, 111] width 150 height 25
click at [870, 110] on p "Tout le monde" at bounding box center [845, 112] width 59 height 8
click at [762, 114] on div "Plus de filtre" at bounding box center [728, 111] width 104 height 25
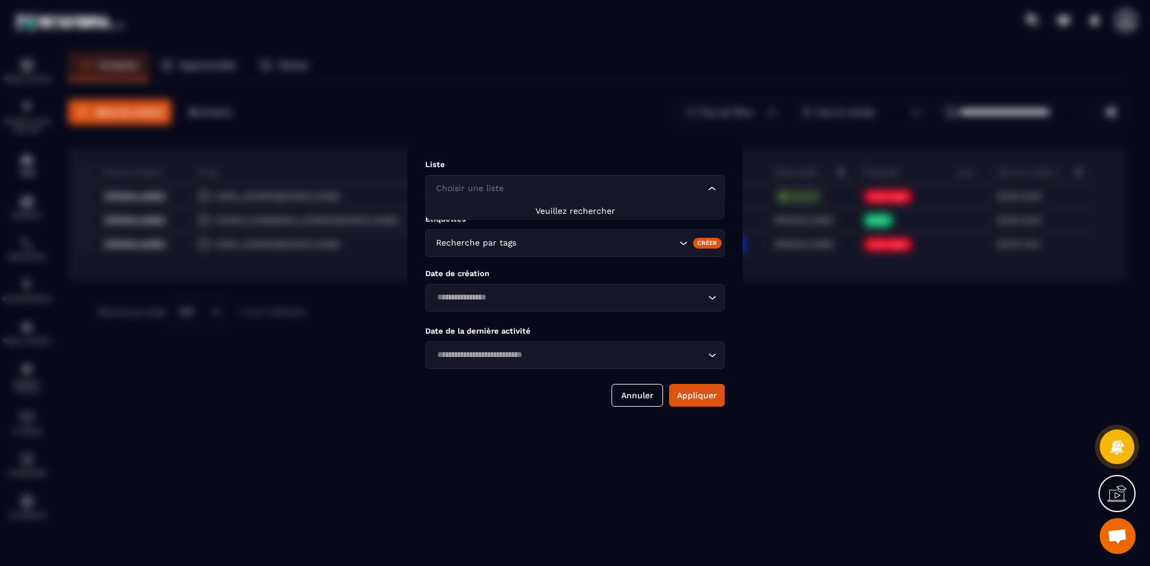
click at [640, 193] on input "Search for option" at bounding box center [569, 188] width 272 height 13
click at [635, 397] on button "Annuler" at bounding box center [638, 395] width 52 height 23
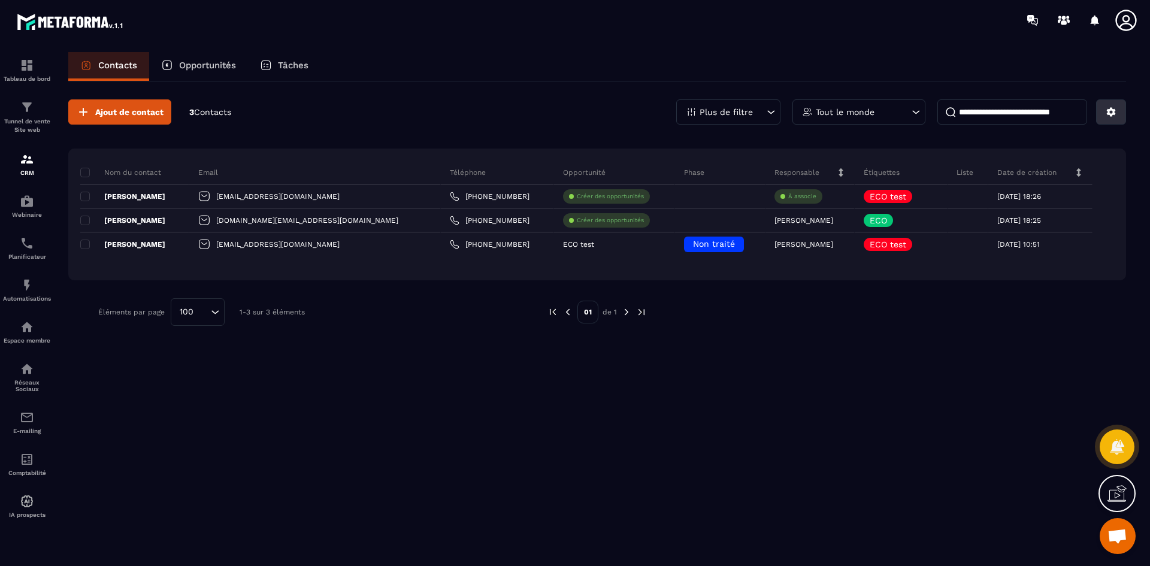
click at [1120, 111] on button at bounding box center [1111, 111] width 30 height 25
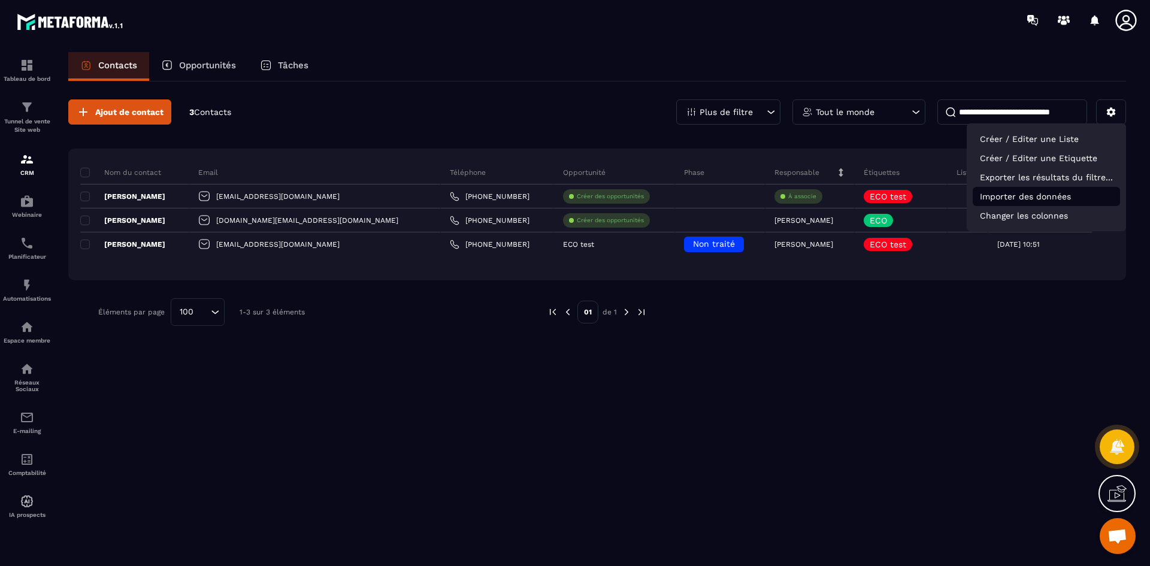
click at [1051, 192] on p "Importer des données" at bounding box center [1046, 196] width 147 height 19
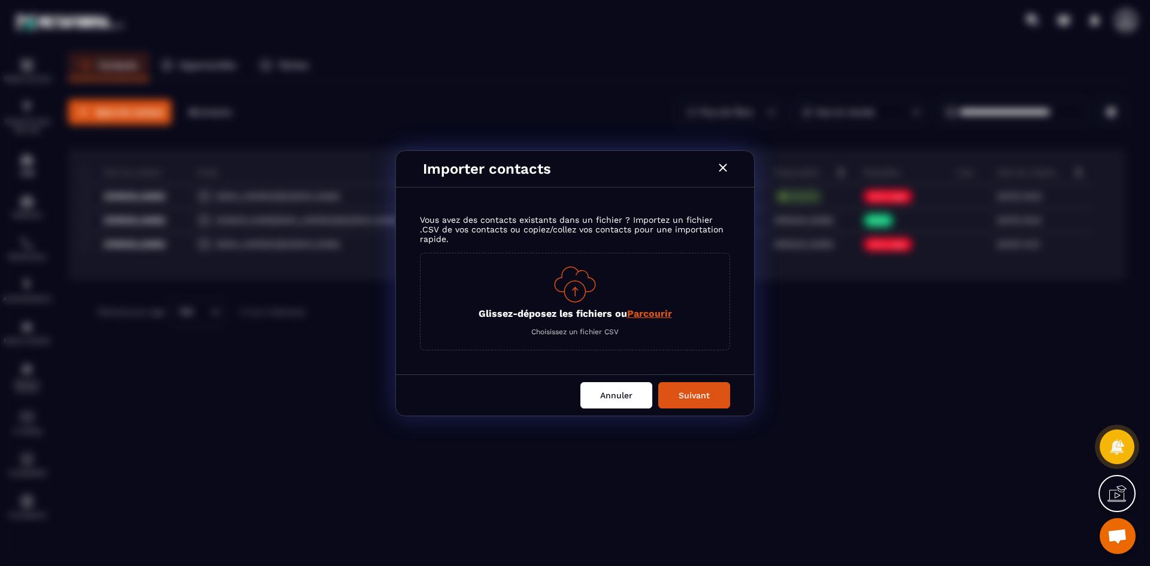
click at [610, 406] on button "Annuler" at bounding box center [616, 395] width 72 height 26
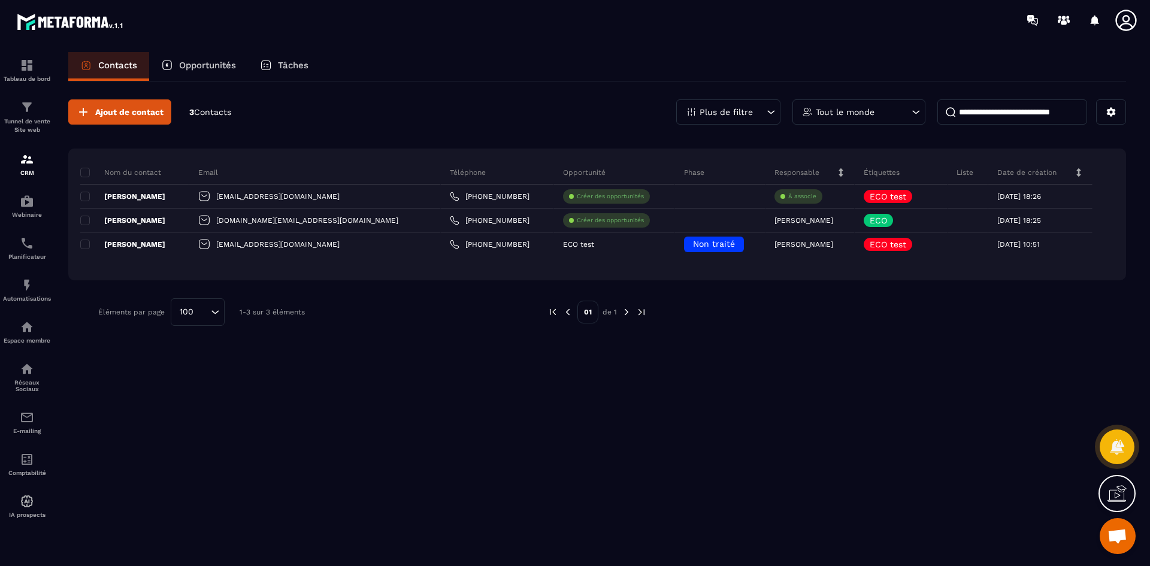
click at [742, 411] on div "Ajout de contact 3 Contacts Plus de filtre Tout le monde Nom du contact Email T…" at bounding box center [597, 322] width 1058 height 483
click at [207, 64] on p "Opportunités" at bounding box center [207, 65] width 57 height 11
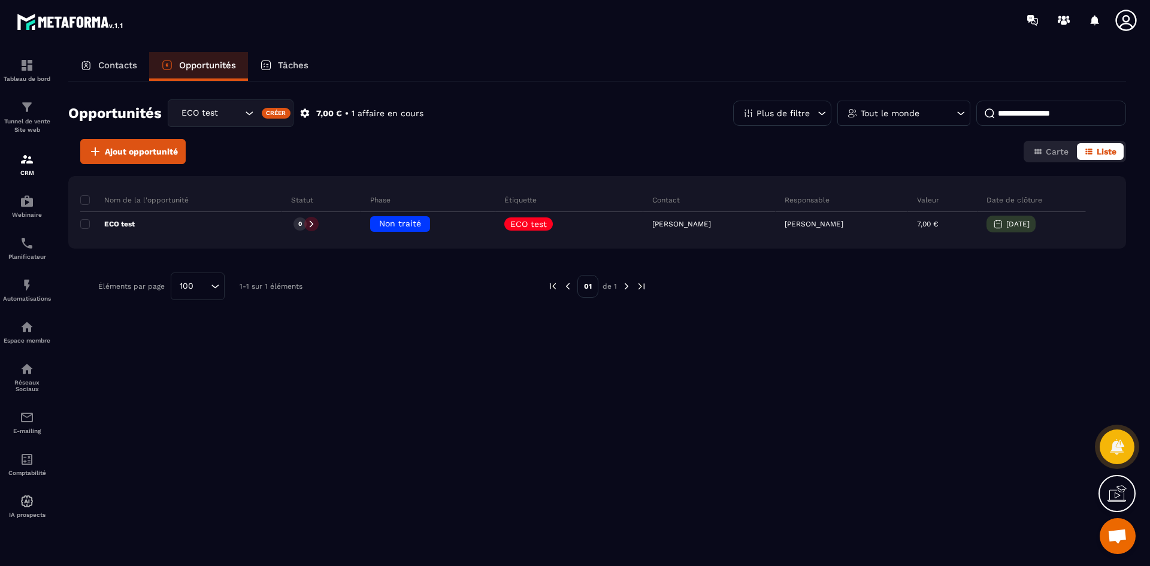
click at [295, 65] on p "Tâches" at bounding box center [293, 65] width 31 height 11
